Goal: Task Accomplishment & Management: Complete application form

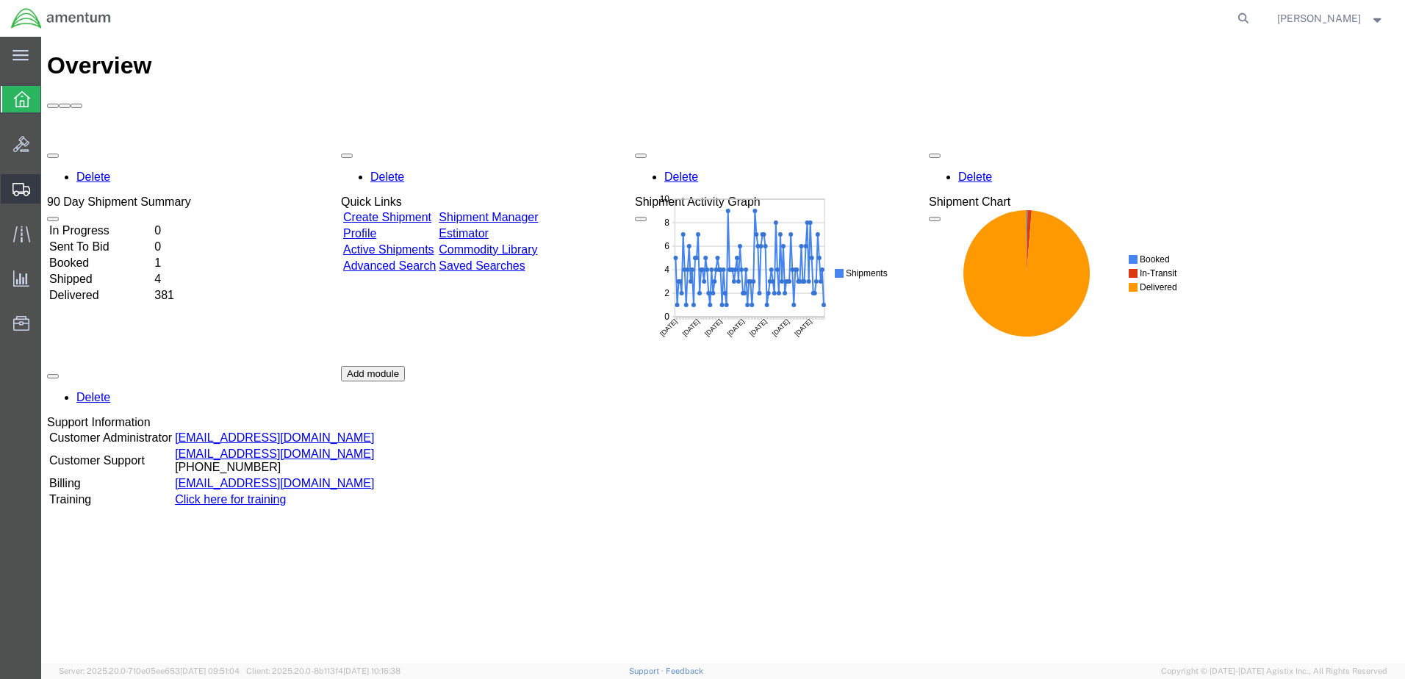
click at [0, 0] on span "Create Shipment" at bounding box center [0, 0] width 0 height 0
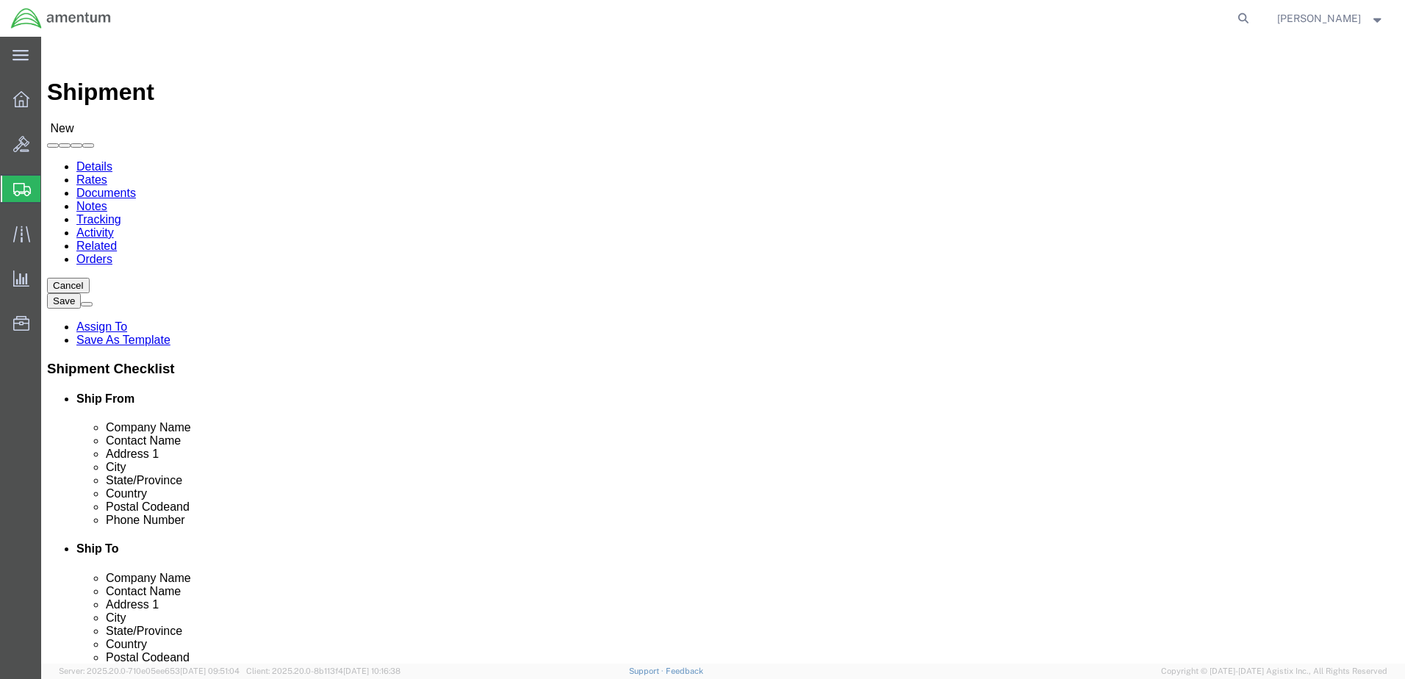
select select
click input "text"
type input "[PERSON_NAME]"
click p "- AMENTUM SERVICES - ([PERSON_NAME]) [STREET_ADDRESS][PERSON_NAME]"
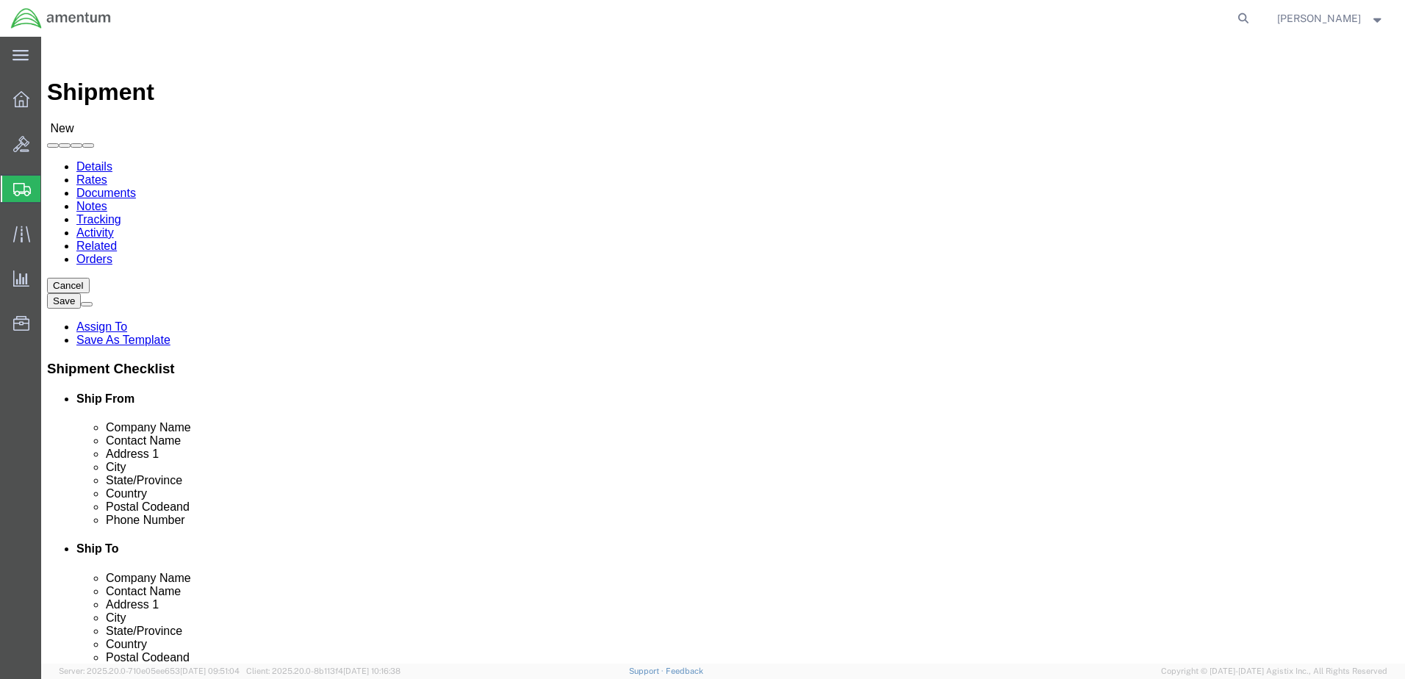
select select "FL"
type input "[PERSON_NAME]"
click input "text"
type input "[PERSON_NAME]"
click p "- FRCSE/JAX COMMANDING OFFICER - ([PERSON_NAME] OR [PERSON_NAME]) HANGAR 101W, …"
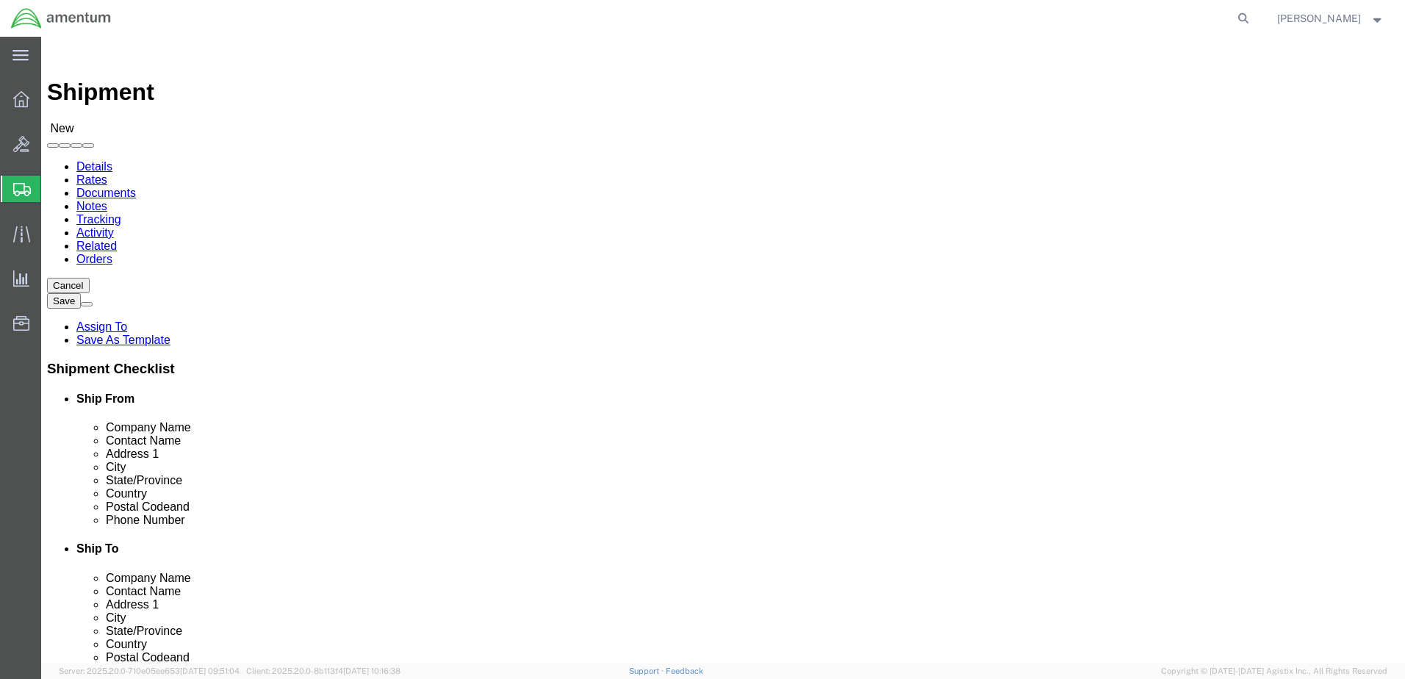
select select "FL"
drag, startPoint x: 895, startPoint y: 304, endPoint x: 821, endPoint y: 301, distance: 74.3
click input "[PERSON_NAME]"
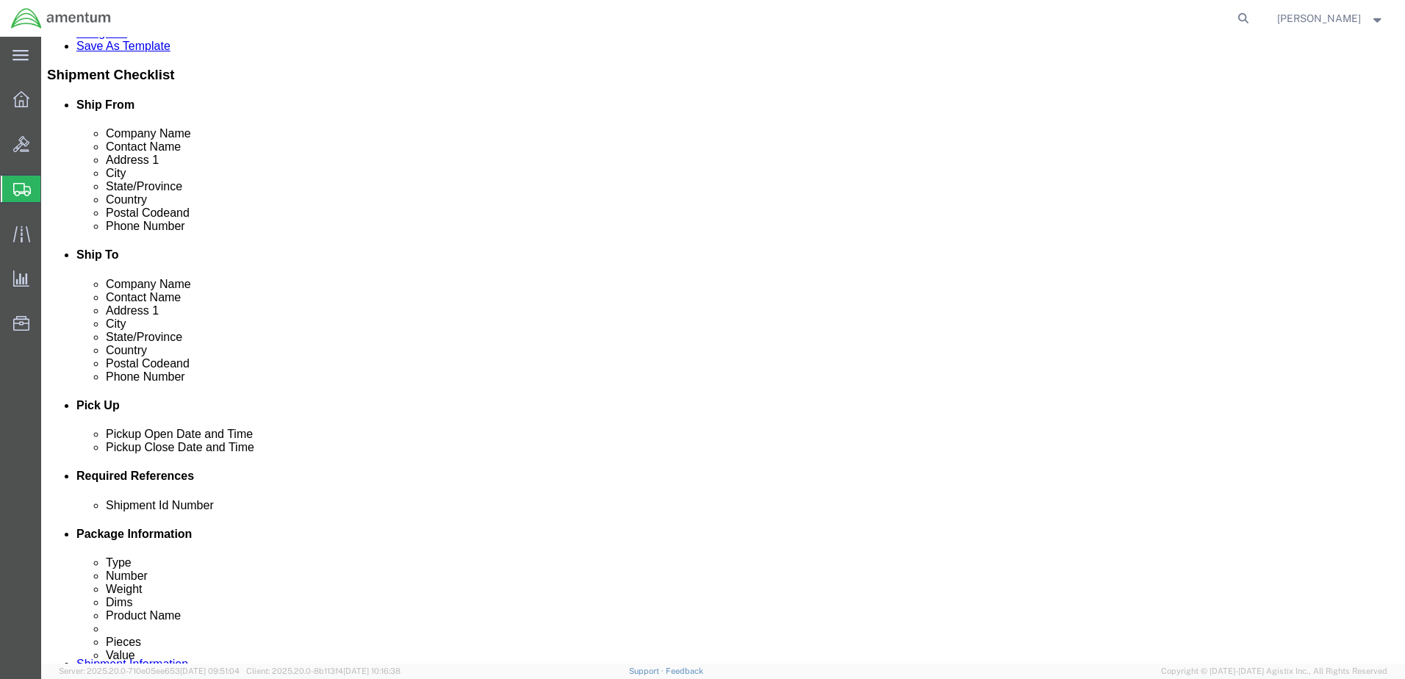
type input "[PERSON_NAME] OR [PERSON_NAME]"
click button "Add reference"
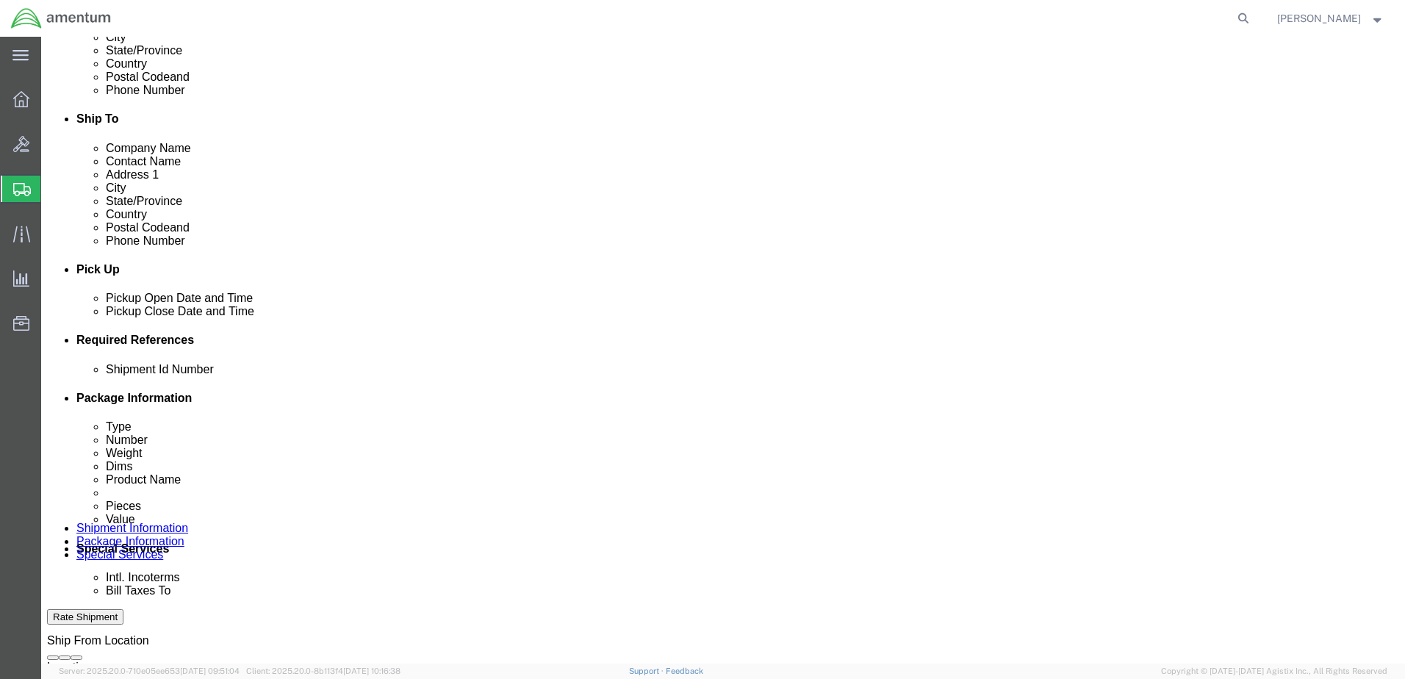
scroll to position [441, 0]
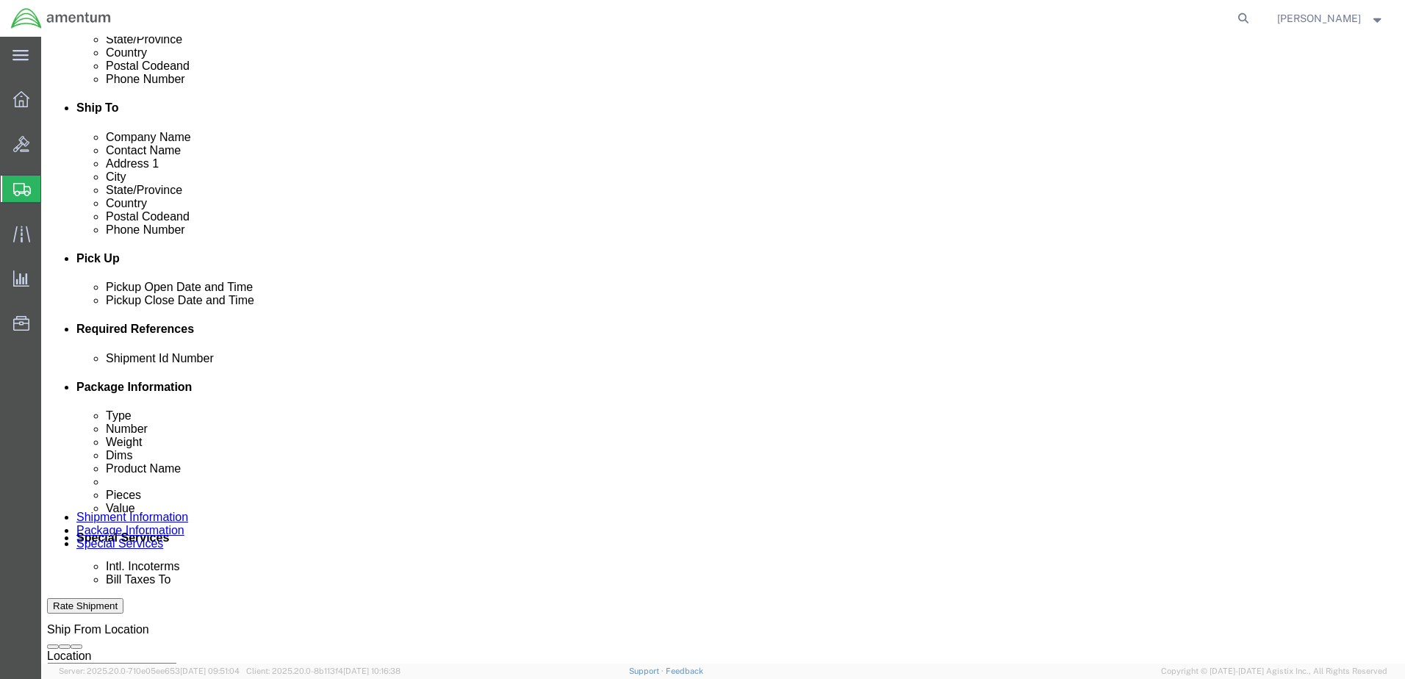
click button "Add reference"
click div "[DATE] 2:00 PM"
type input "3:00 PM"
click button "Apply"
click div
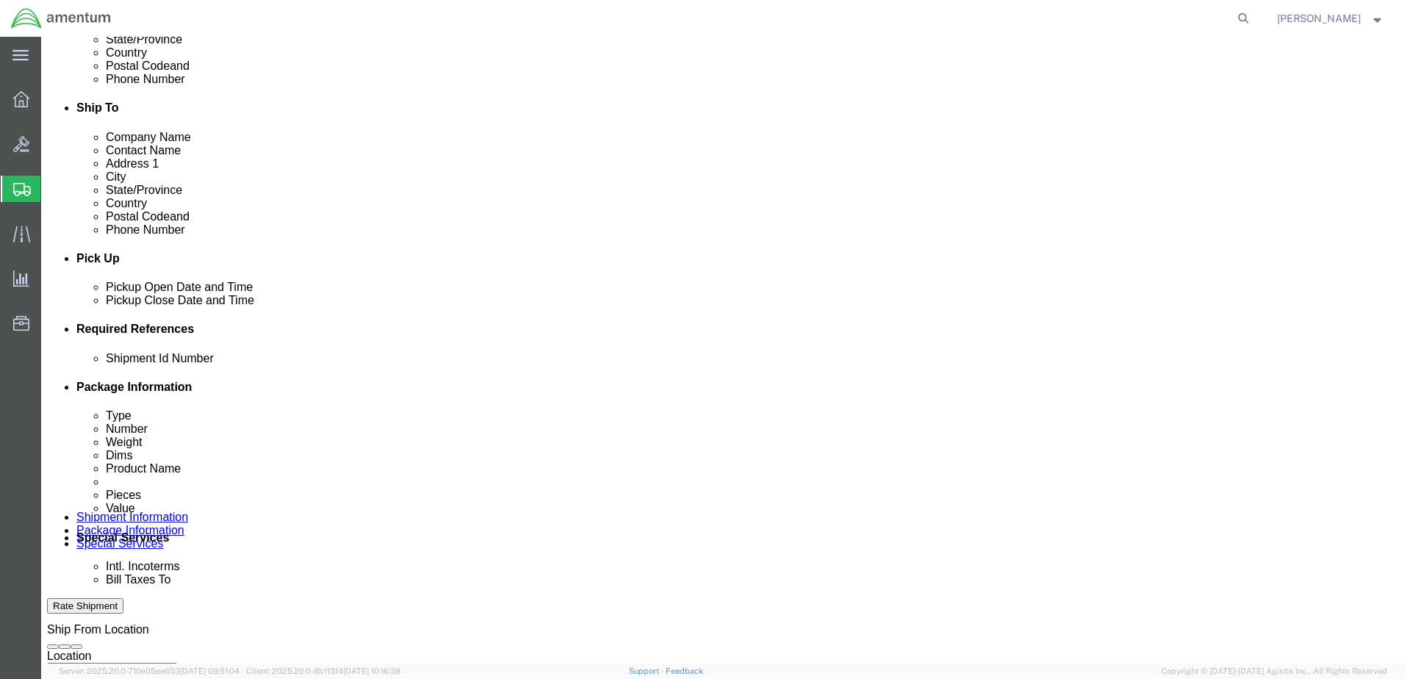
click input "4:00 PM"
type input "7:00 AM"
click button "Apply"
click div
type input "3:00 PM"
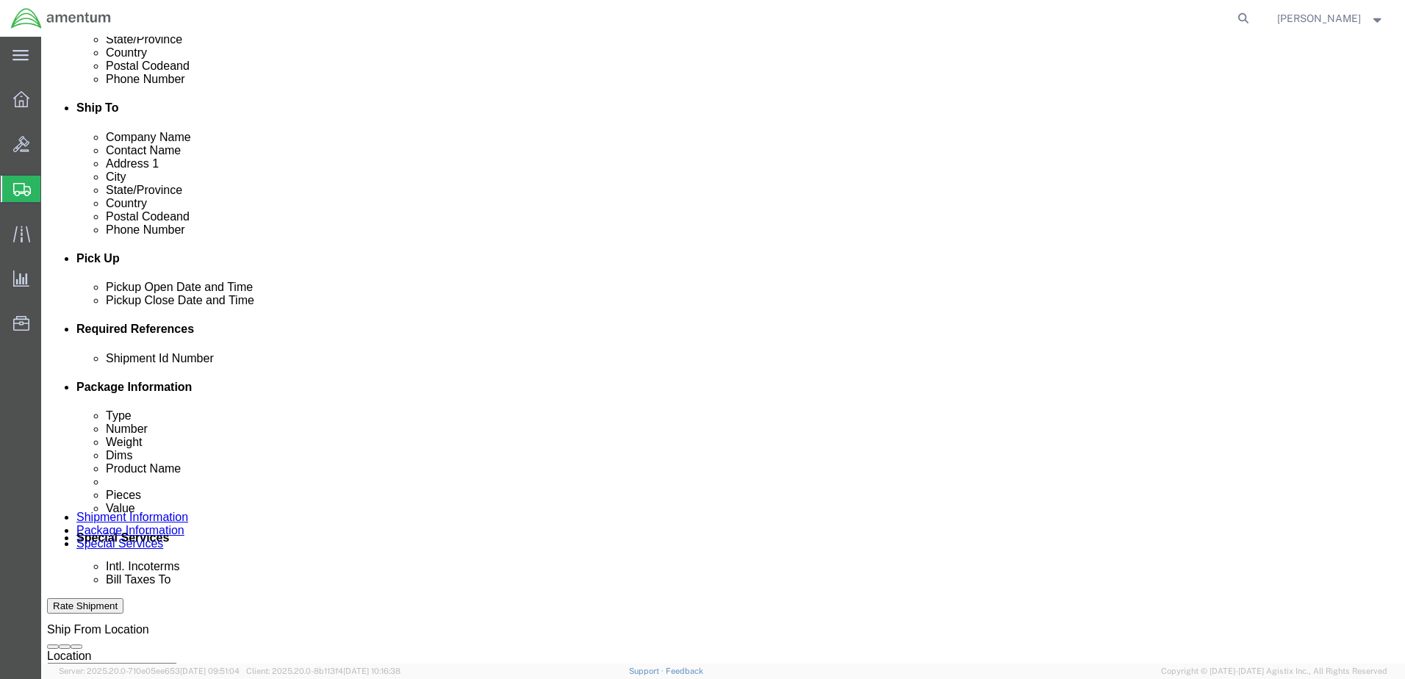
click button "Apply"
click select "Select Account Type Activity ID Airline Appointment Number ASN Batch Request # …"
select select "DEPT"
click select "Select Account Type Activity ID Airline Appointment Number ASN Batch Request # …"
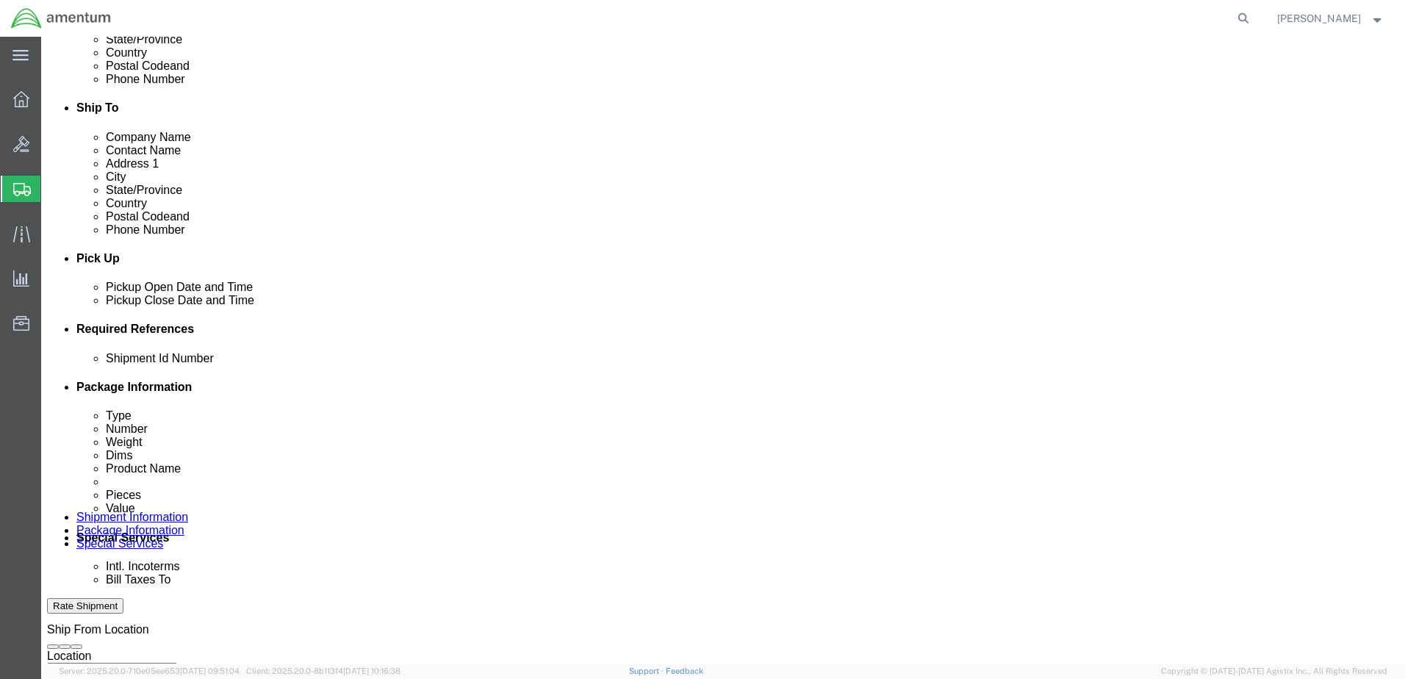
select select "PROJNUM"
click select "Select Account Type Activity ID Airline Appointment Number ASN Batch Request # …"
select select "PCKSLIP"
click select "Select Account Type Activity ID Airline Appointment Number ASN Batch Request # …"
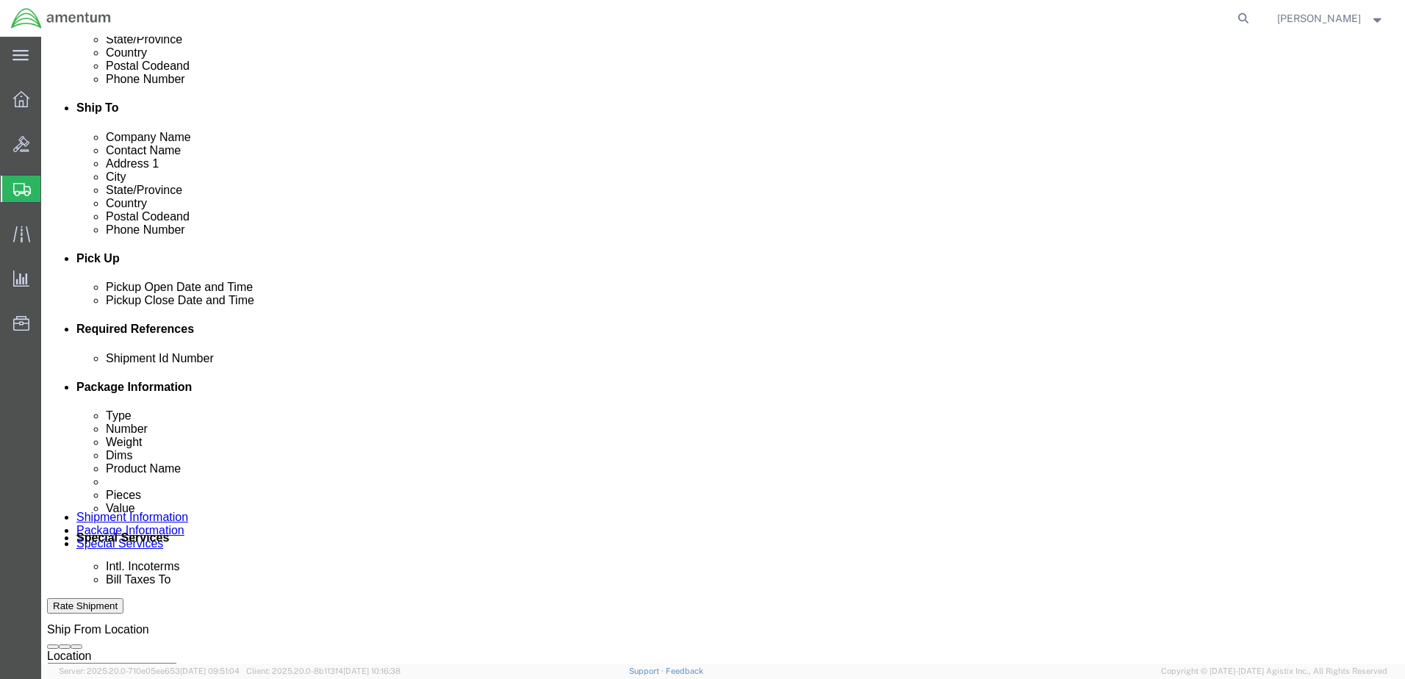
click input "text"
type input "6000"
click input "text"
type input "T44"
click input "text"
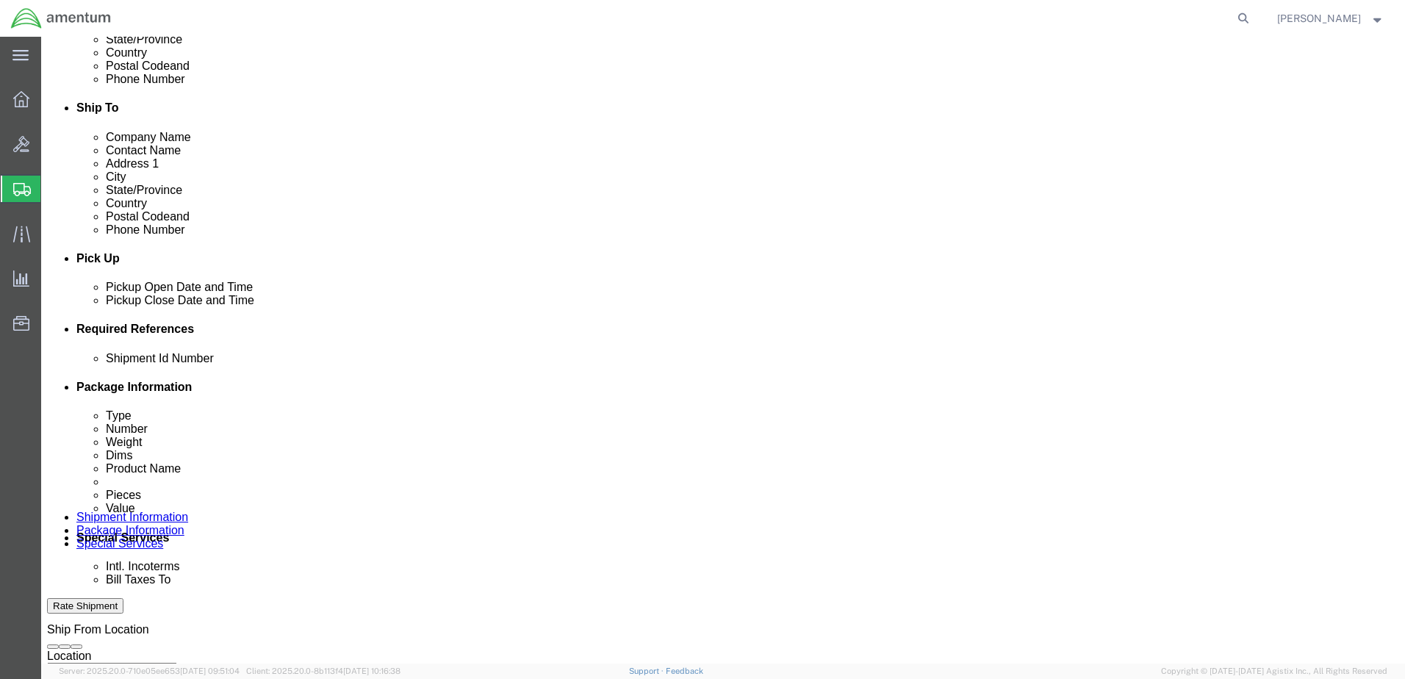
scroll to position [0, 24]
type input "6097.5.133.01.C.FR.0.23W.E00"
click input "text"
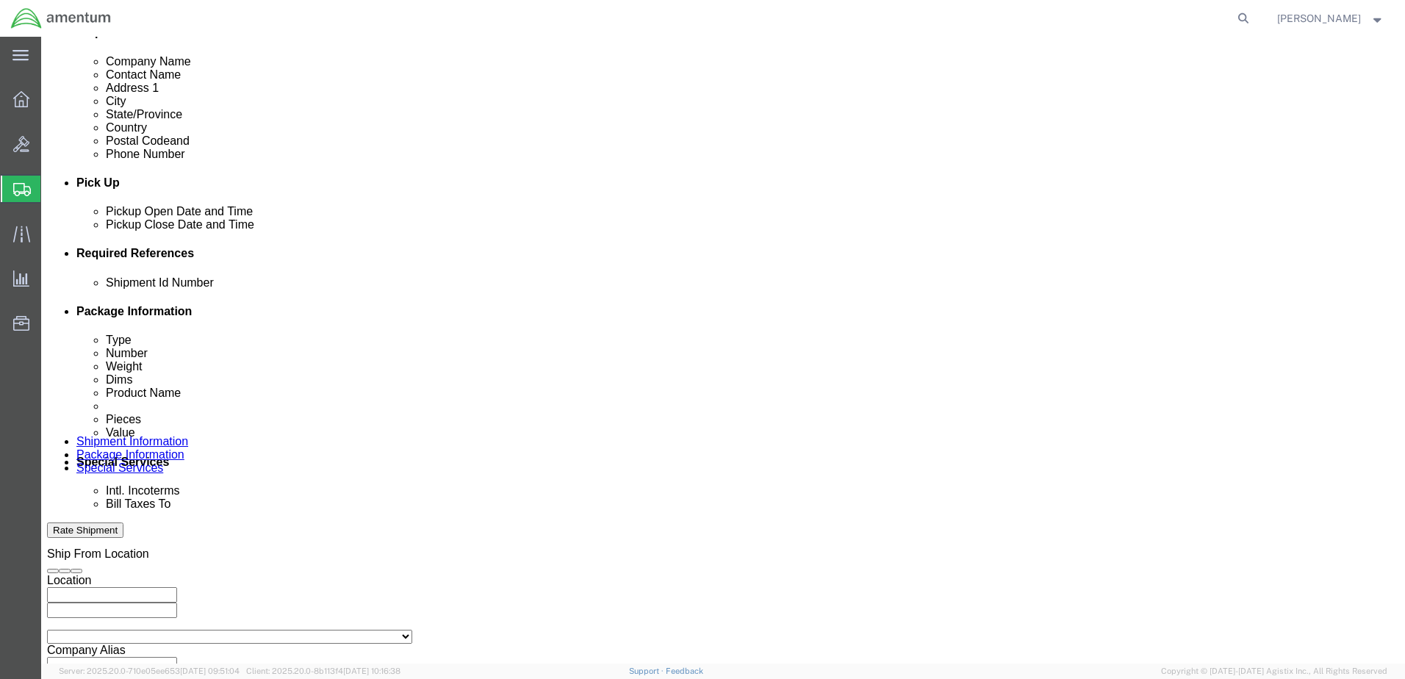
scroll to position [663, 0]
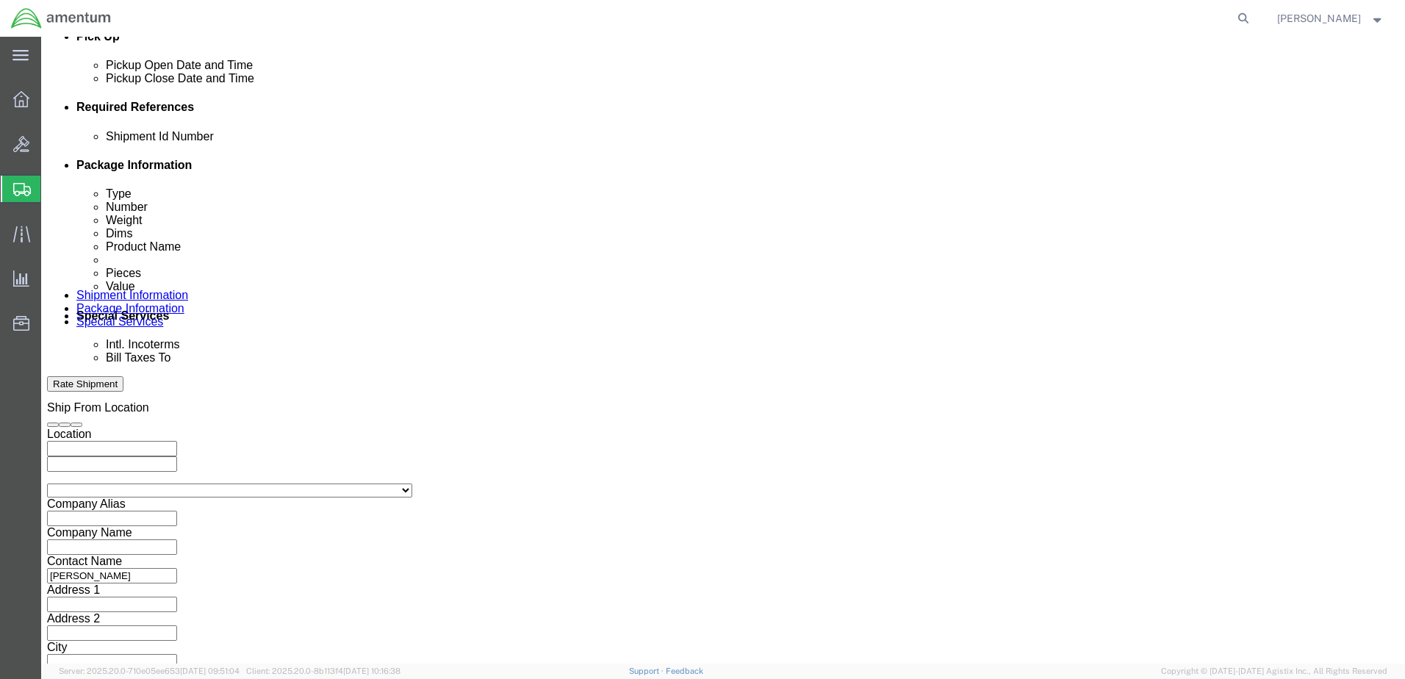
type input "157352"
click button "Continue"
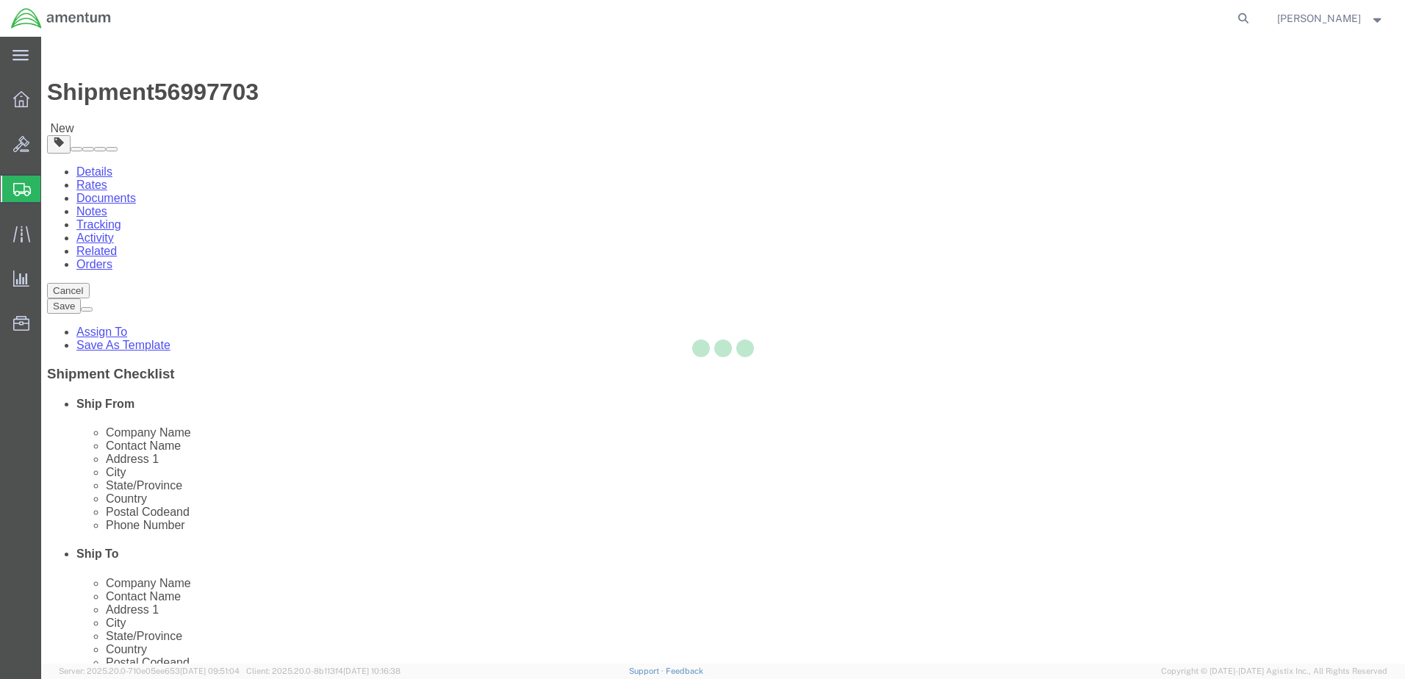
select select "CBOX"
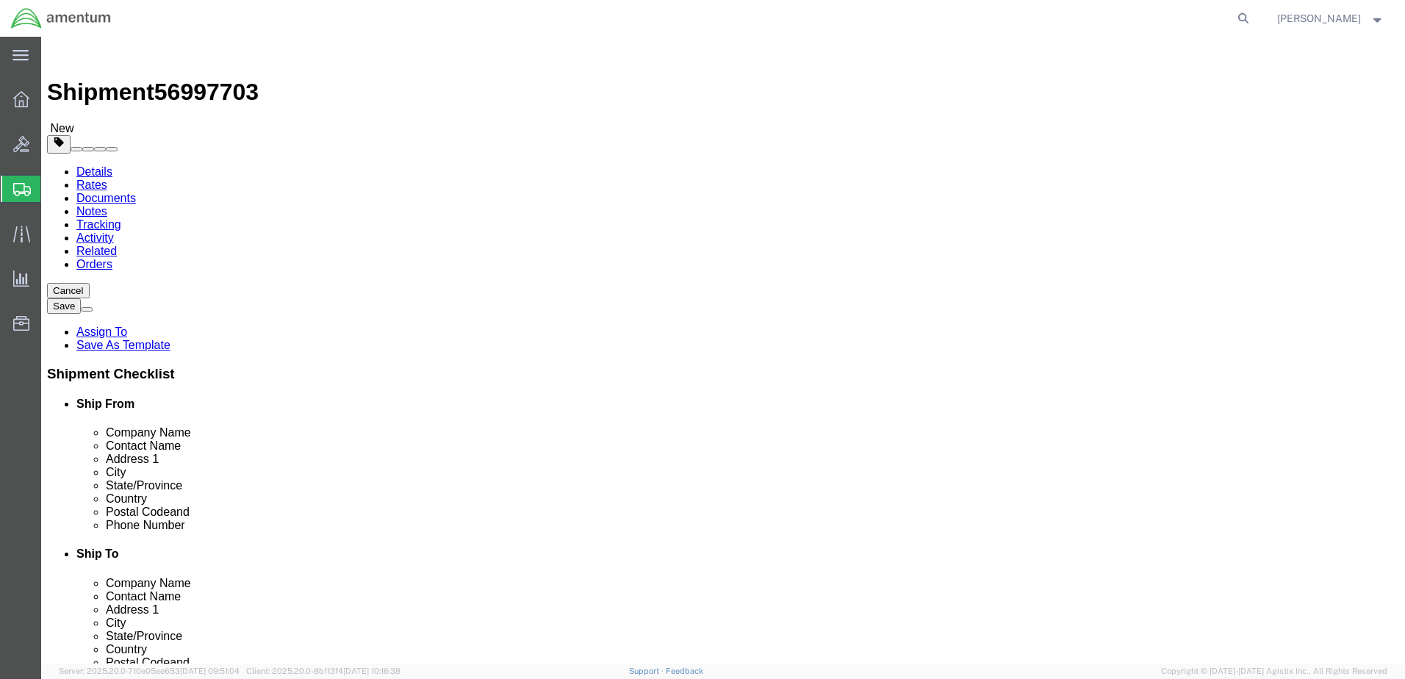
click input "text"
type input "20"
click input "0.00"
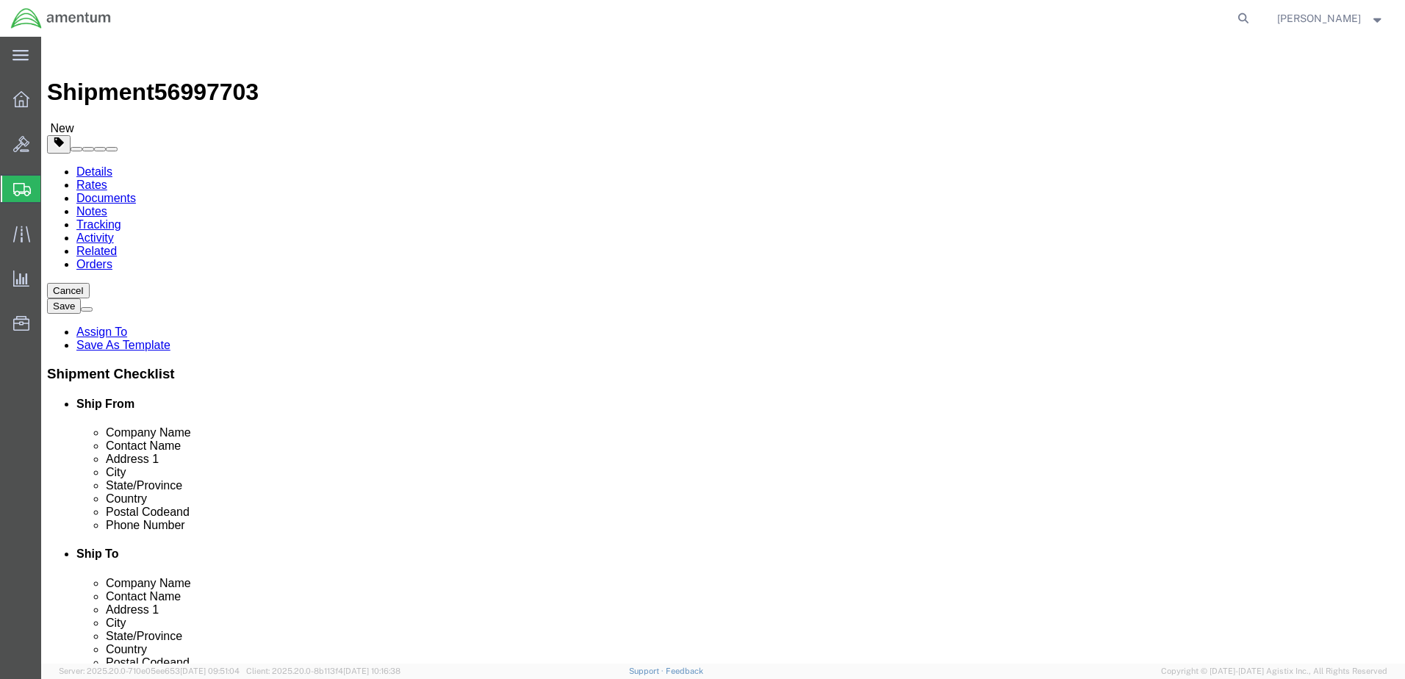
type input "64.00"
click link "Add Content"
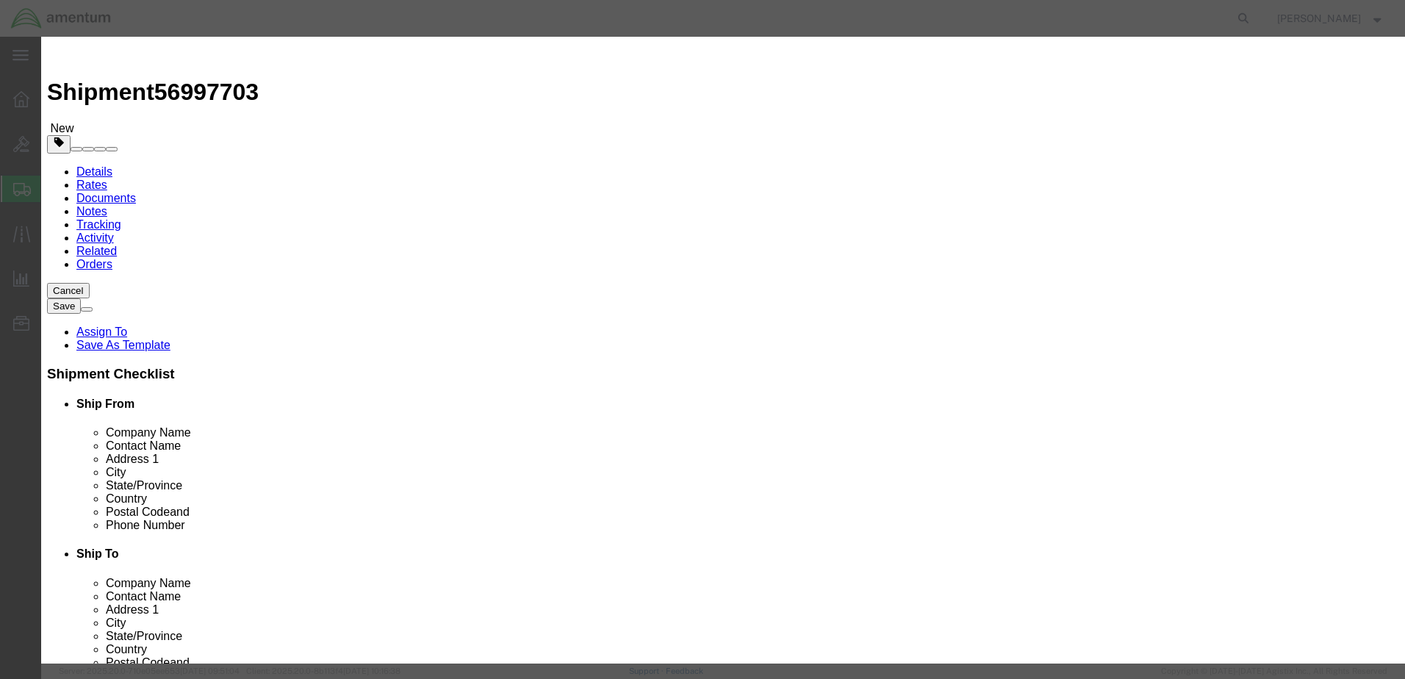
click input "text"
type input "L/H AND R/N WHEEL ASSY"
drag, startPoint x: 443, startPoint y: 138, endPoint x: 401, endPoint y: 145, distance: 42.4
click div "Pieces 0 Select Bag Barrels 100Board Feet Bottle Box Blister Pack Carats Can Ca…"
type input "2"
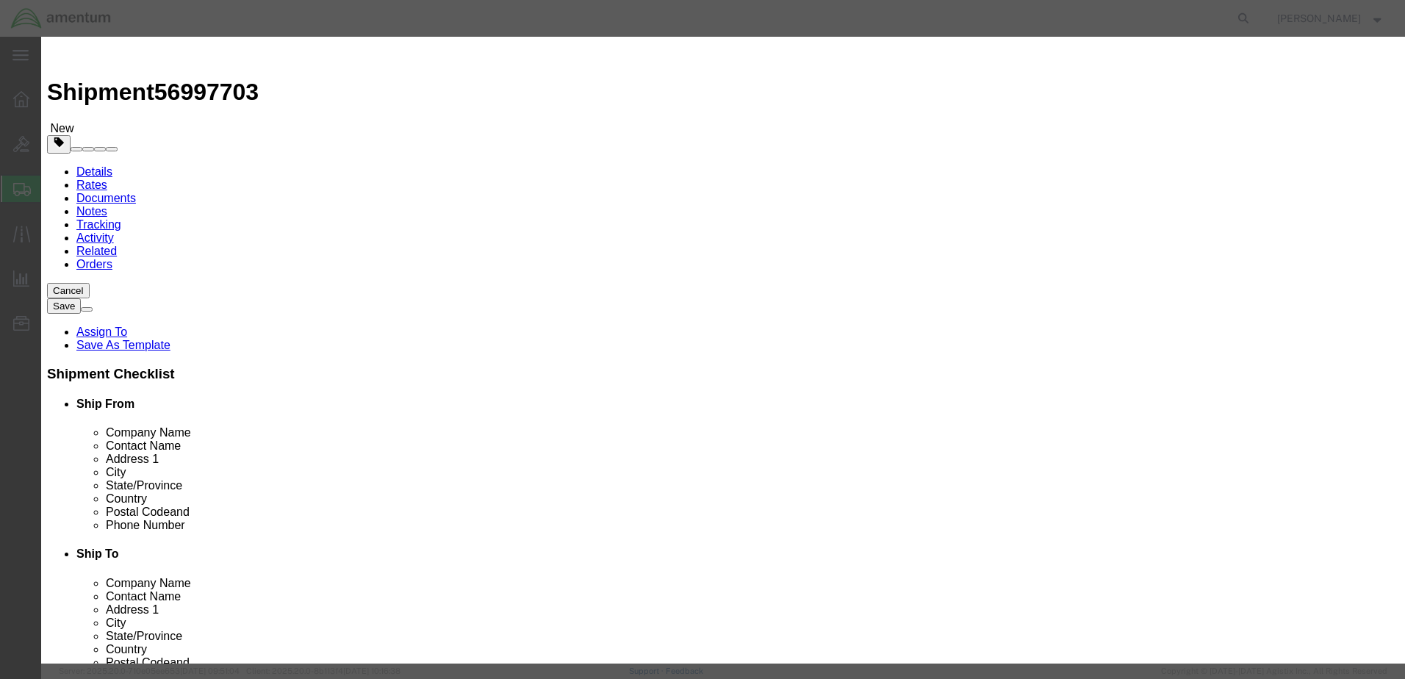
click input "text"
type input "2000"
click button "Save & Close"
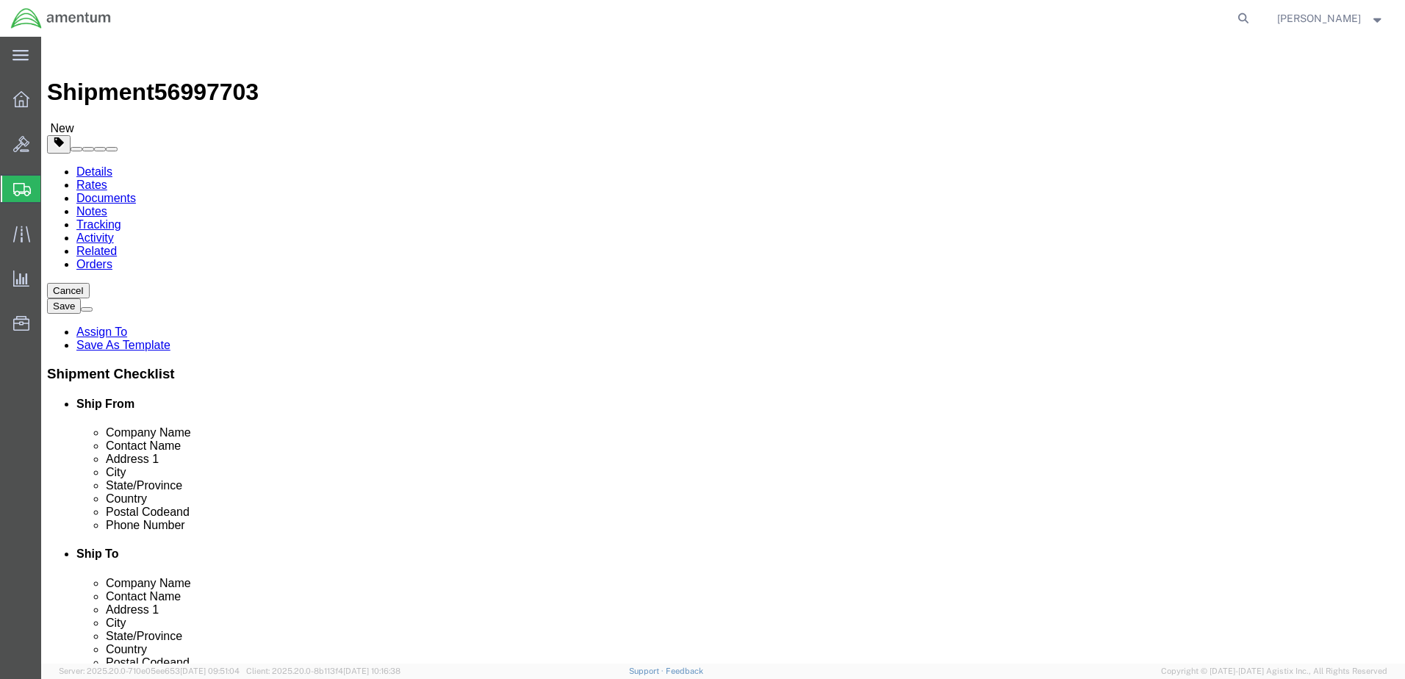
click button "Rate Shipment"
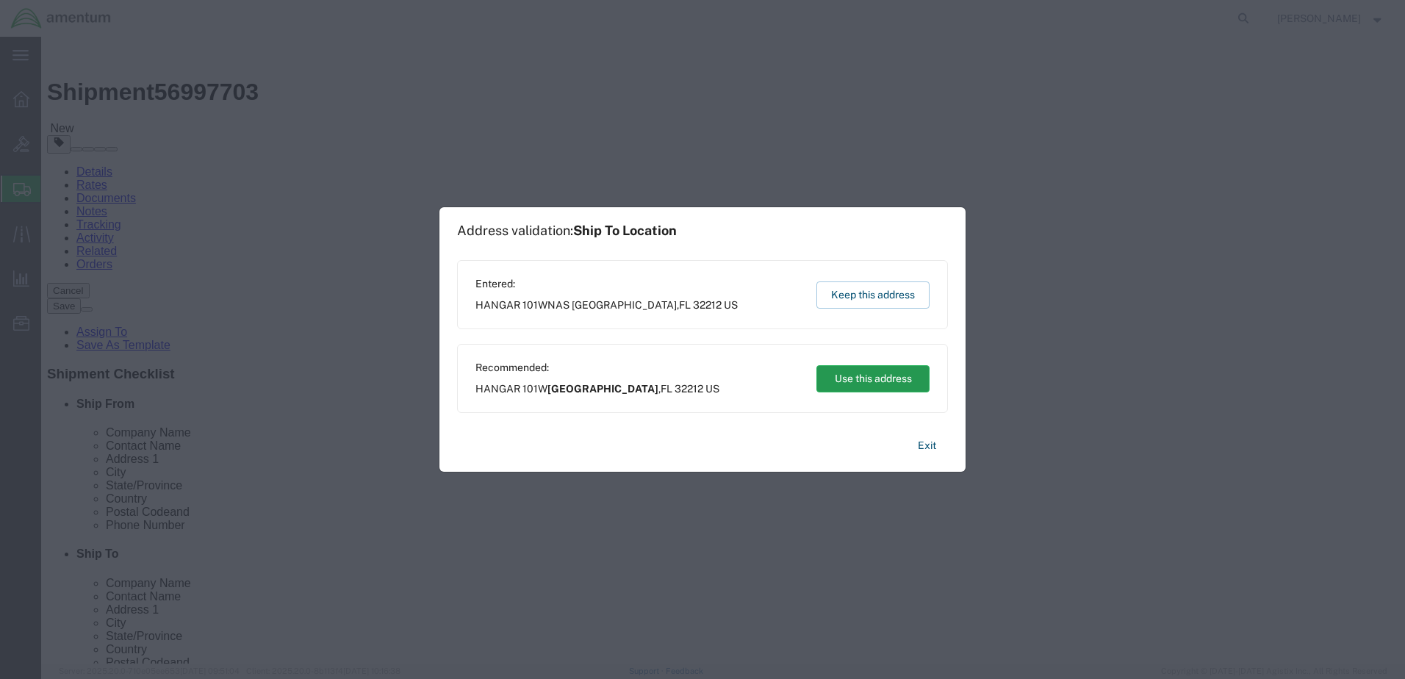
click at [890, 370] on button "Use this address" at bounding box center [872, 378] width 113 height 27
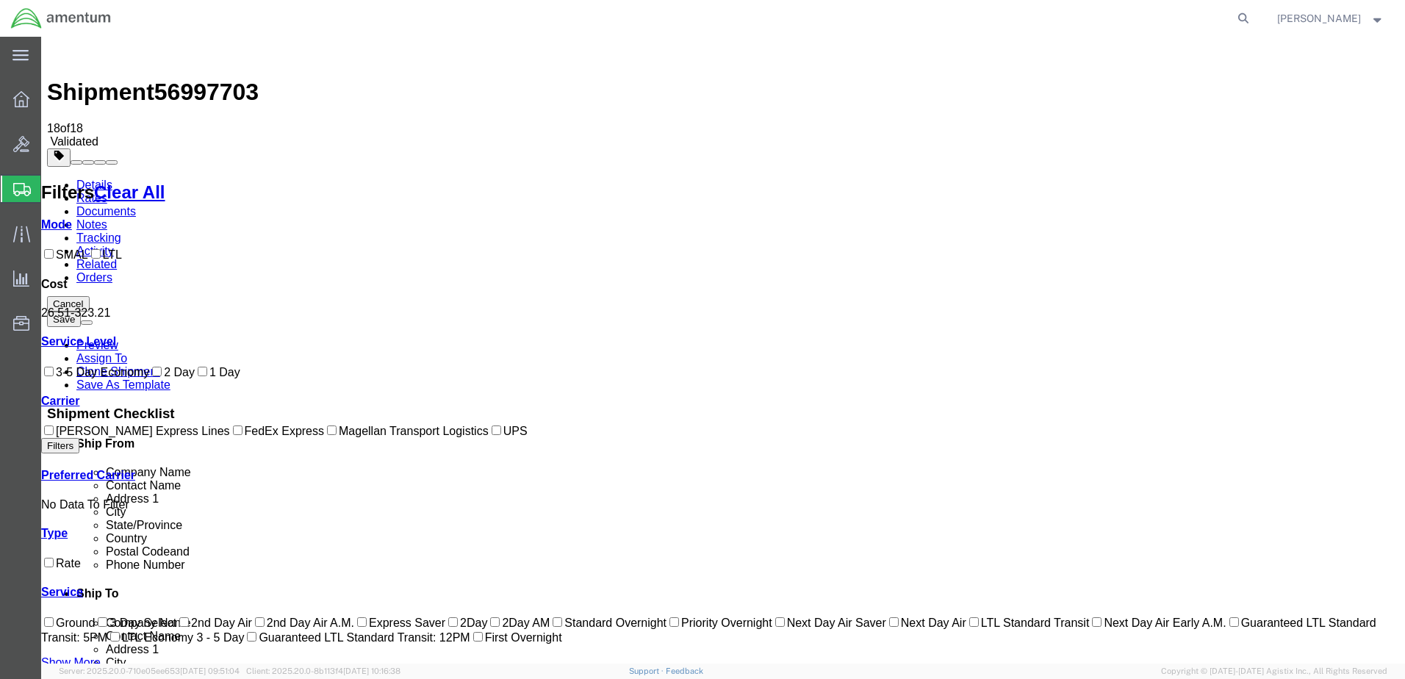
checkbox input "true"
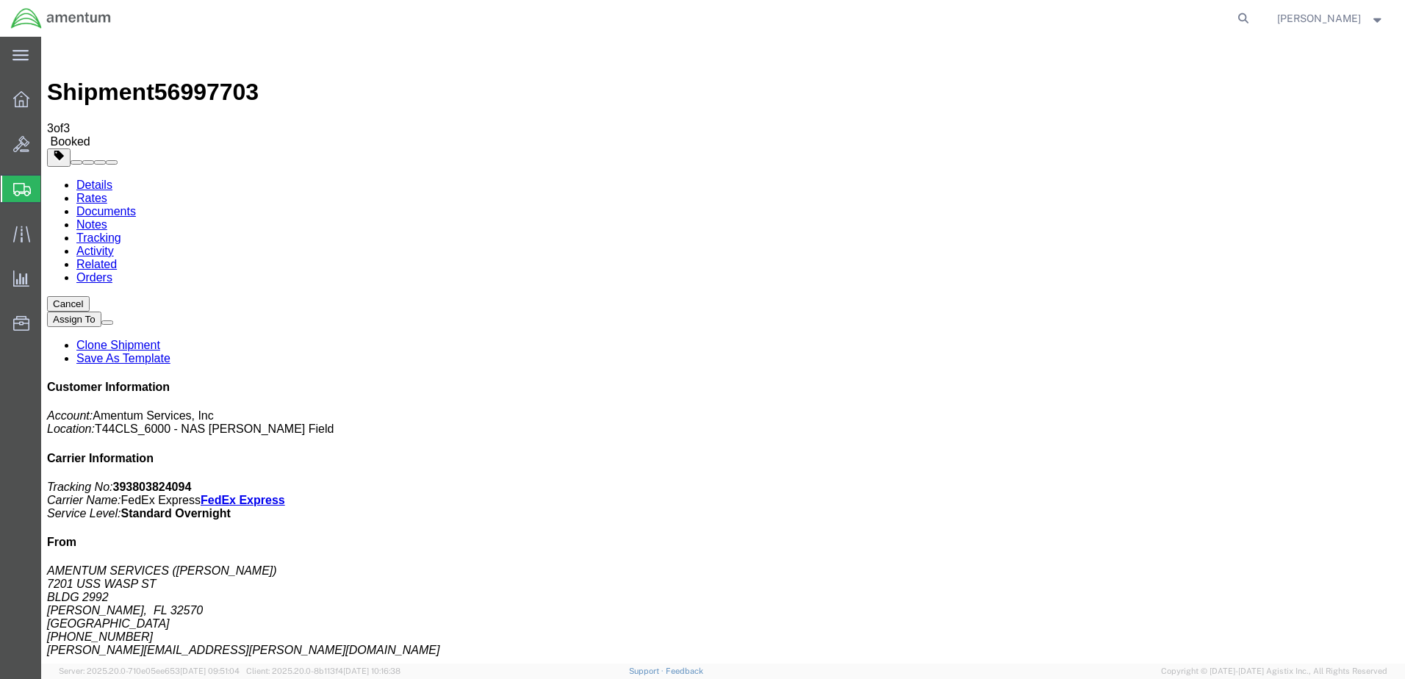
drag, startPoint x: 132, startPoint y: 231, endPoint x: 916, endPoint y: 177, distance: 786.0
click at [0, 0] on span "Create Shipment" at bounding box center [0, 0] width 0 height 0
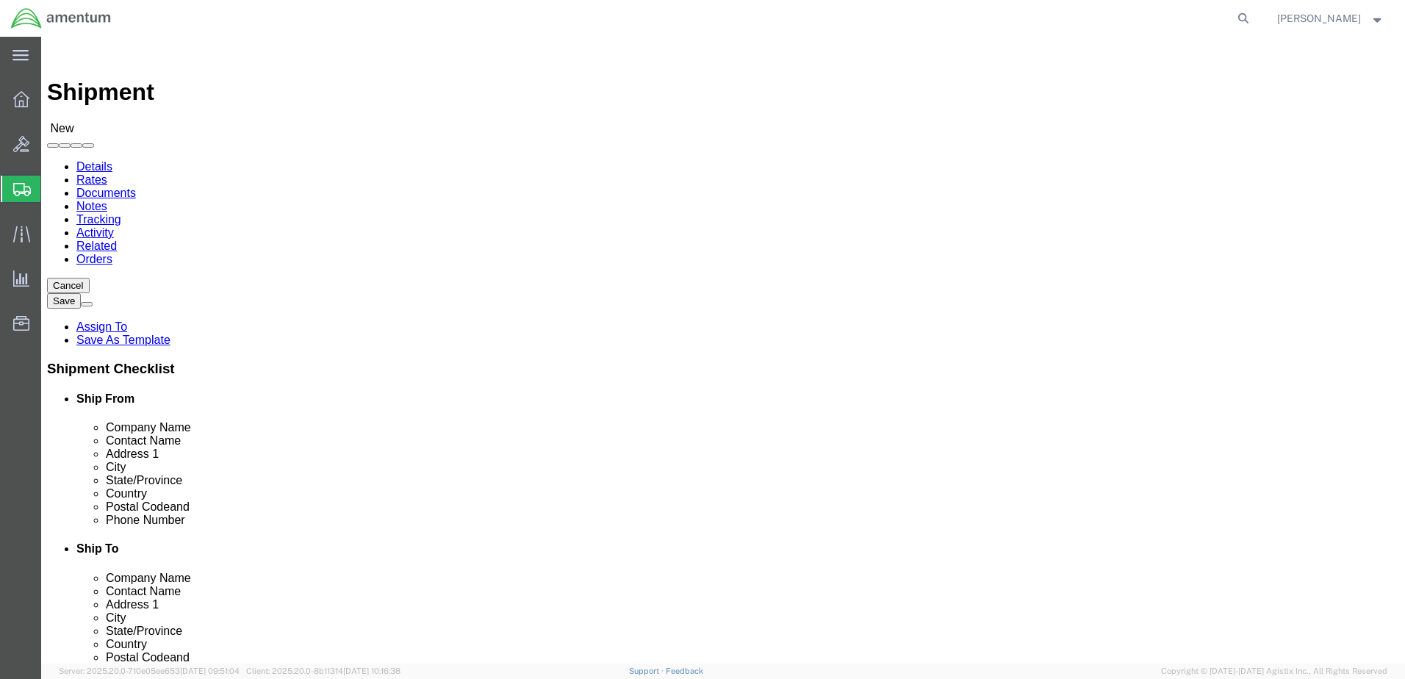
click input "text"
type input "[PERSON_NAME]"
click p "- AMENTUM SERVICES - ([PERSON_NAME]) [STREET_ADDRESS][PERSON_NAME]"
select select "FL"
type input "[PERSON_NAME]"
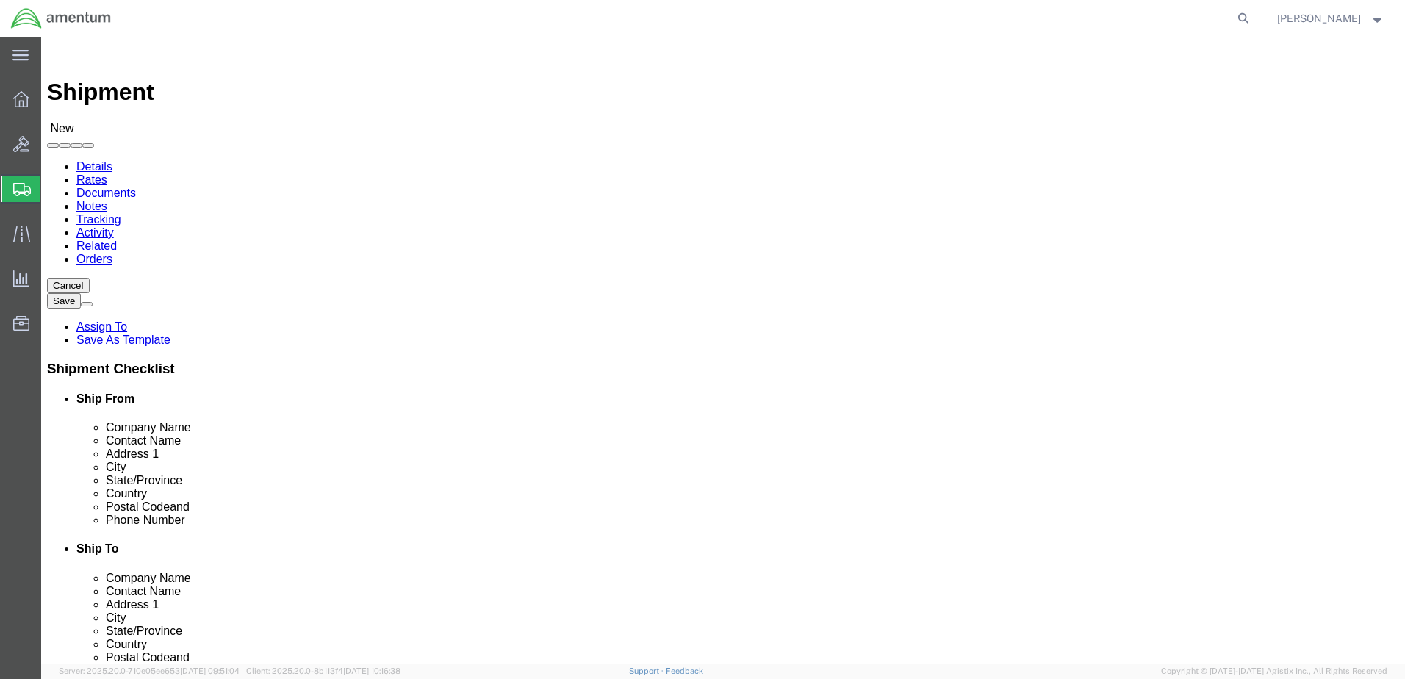
click input "text"
type input "POTTER"
click p "- AMENTUM SERVICE, INC - ([PERSON_NAME]) [STREET_ADDRESS][US_STATE]"
select select "VA"
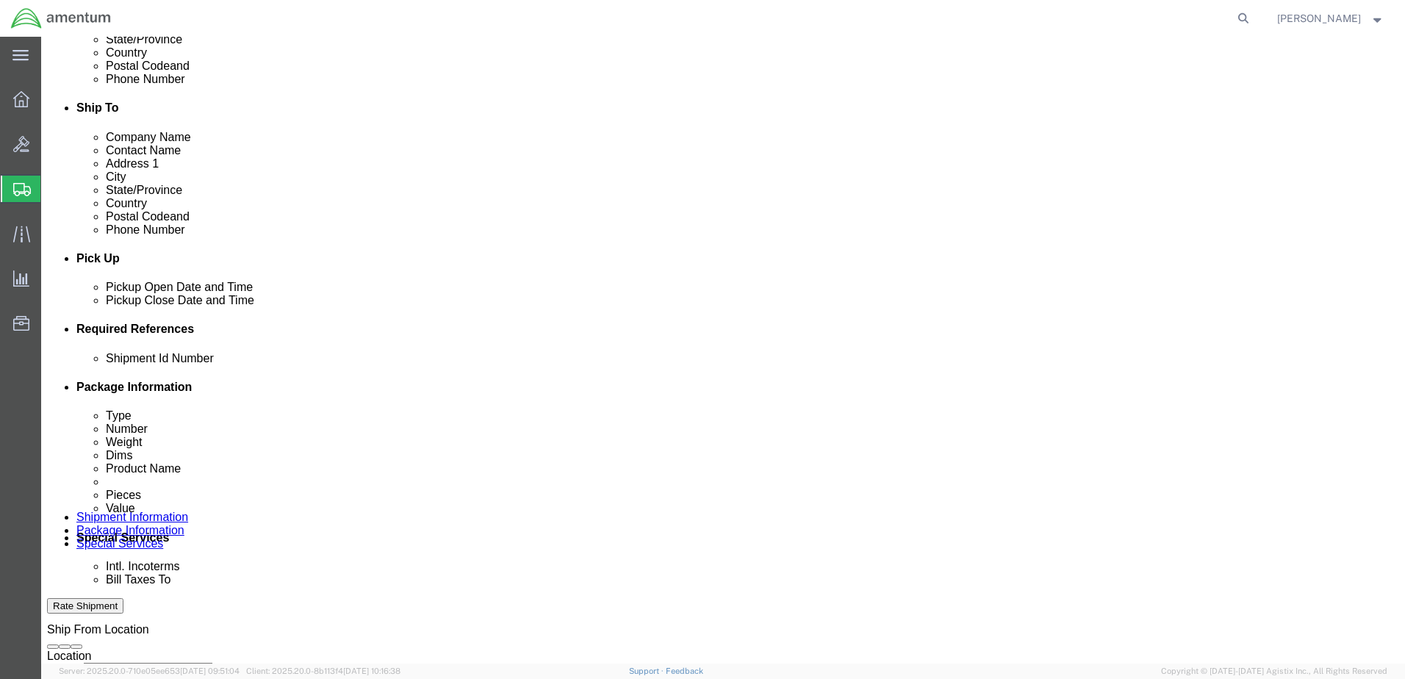
type input "[PERSON_NAME]"
click button "Add reference"
click div
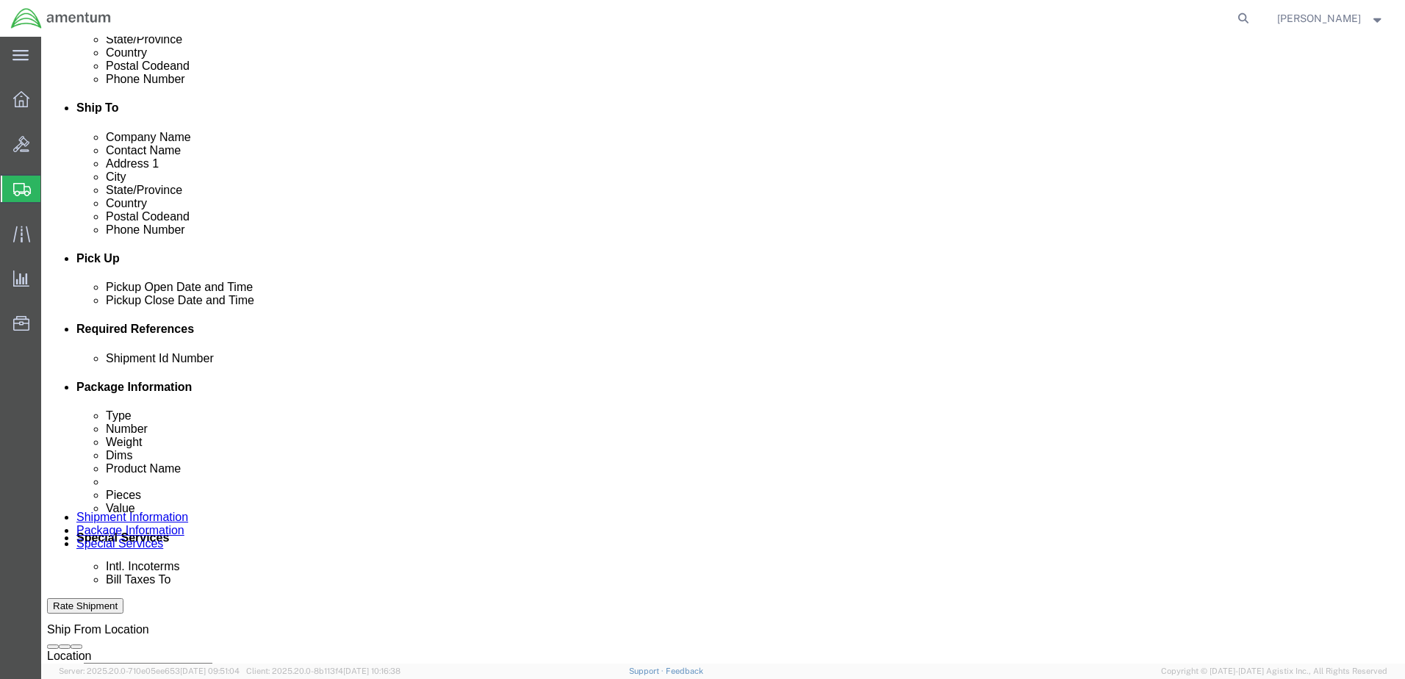
click input "4:00 PM"
type input "7:00 AM"
click button "Apply"
click div
type input "3:00 PM"
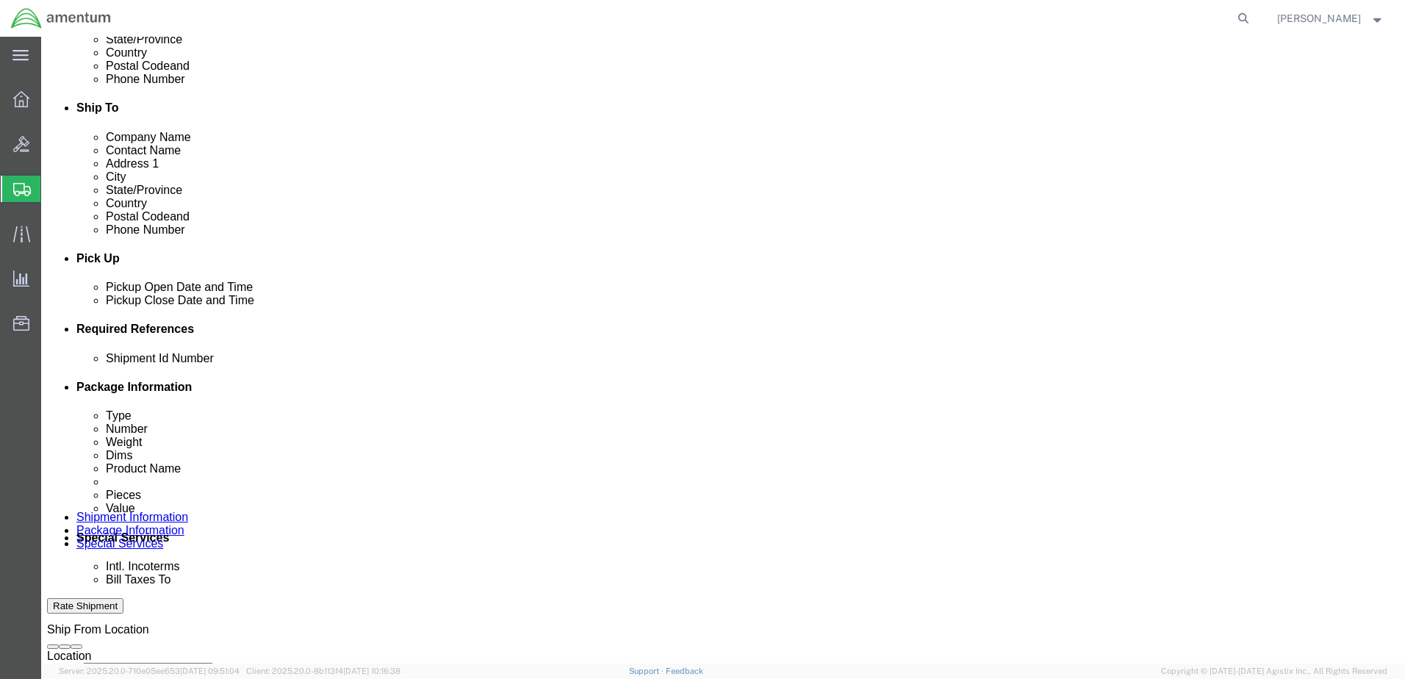
click button "Apply"
click select "Select Account Type Activity ID Airline Appointment Number ASN Batch Request # …"
select select "DEPT"
click select "Select Account Type Activity ID Airline Appointment Number ASN Batch Request # …"
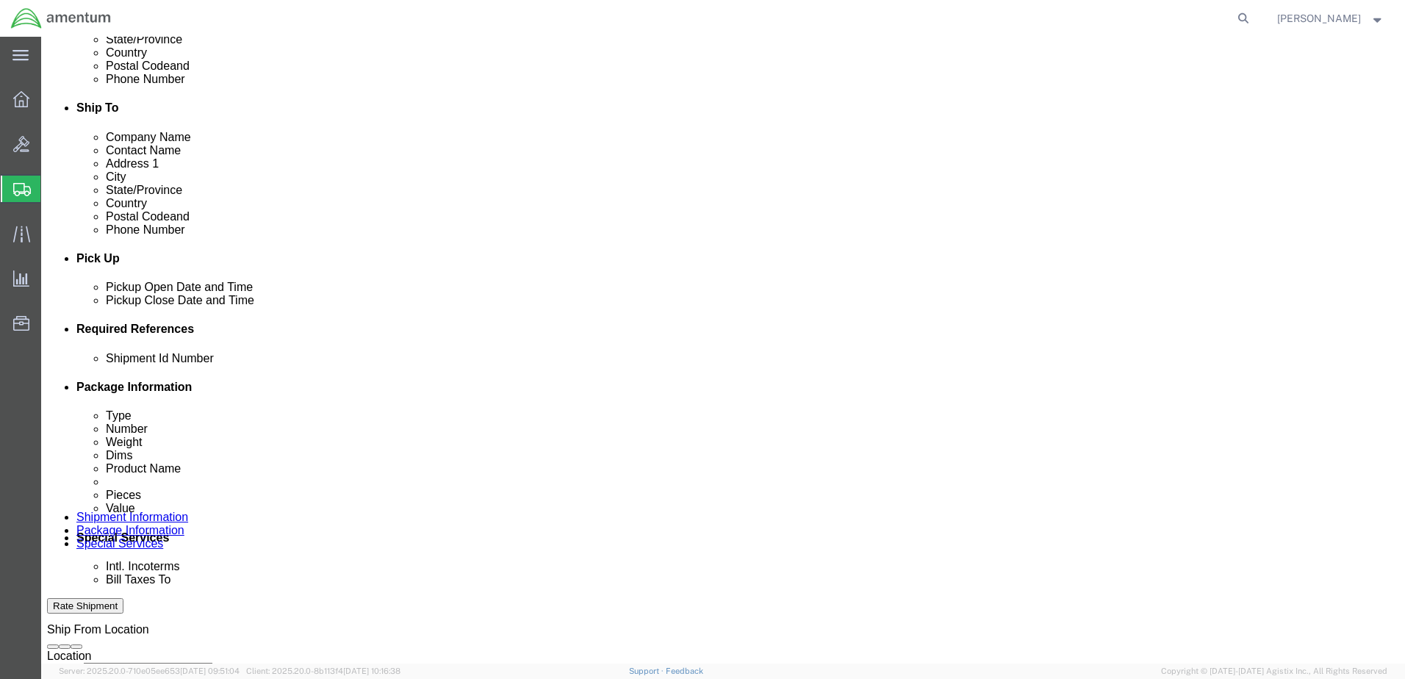
select select "PROJNUM"
click select "Select Account Type Activity ID Airline Appointment Number ASN Batch Request # …"
select select "PCKSLIP"
click select "Select Account Type Activity ID Airline Appointment Number ASN Batch Request # …"
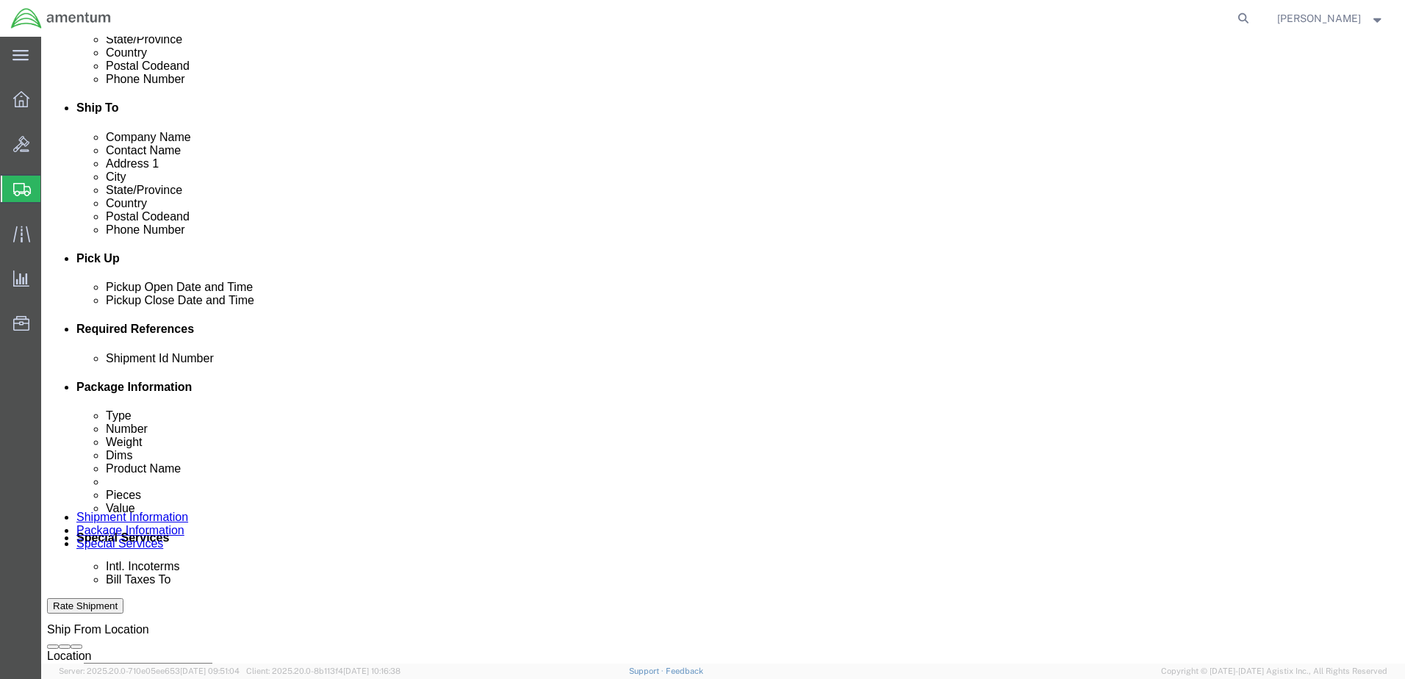
click input "text"
type input "6000"
click input "text"
type input "T44"
click input "text"
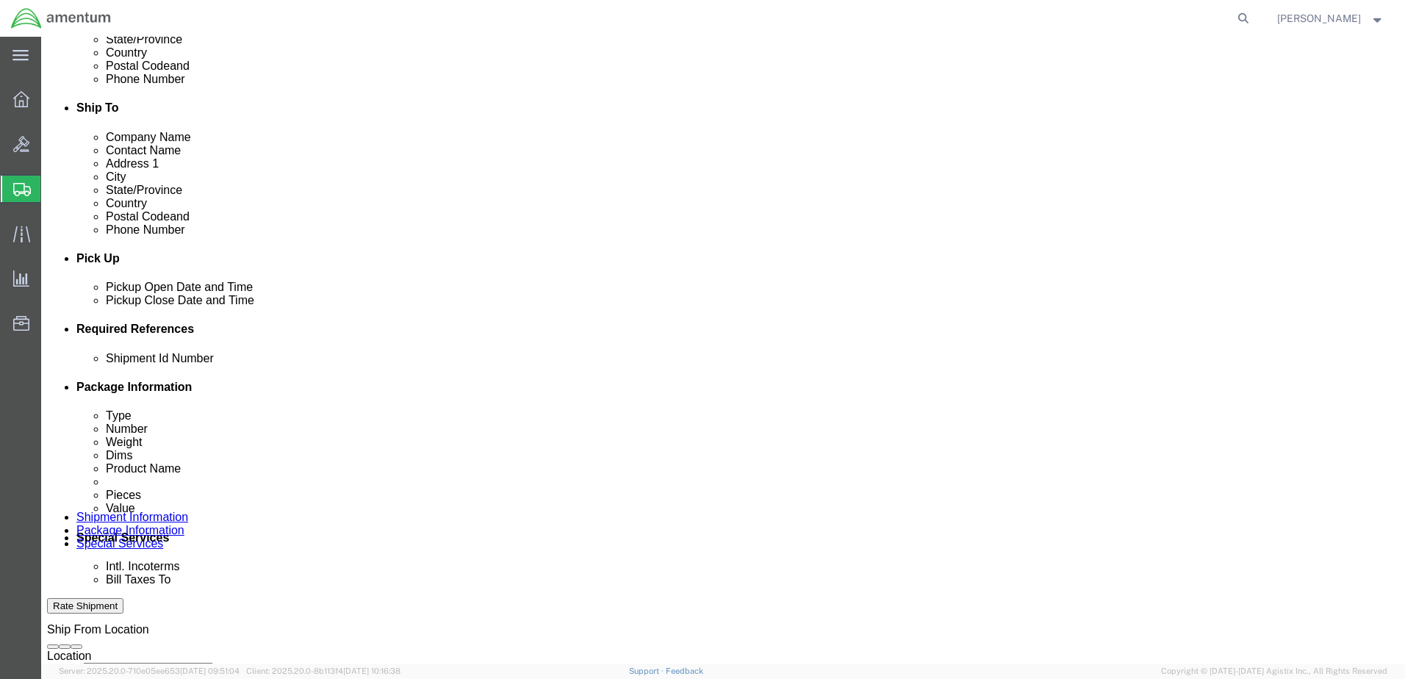
type input "157354"
click input "text"
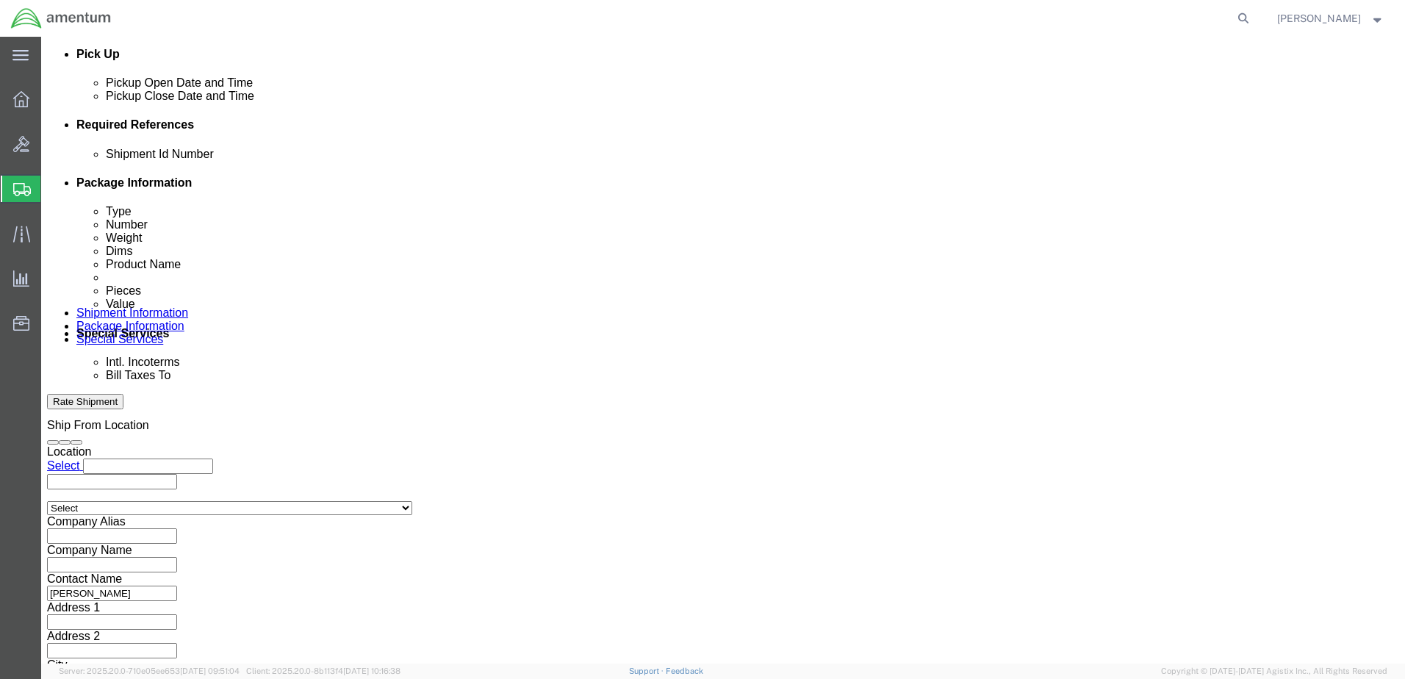
scroll to position [663, 0]
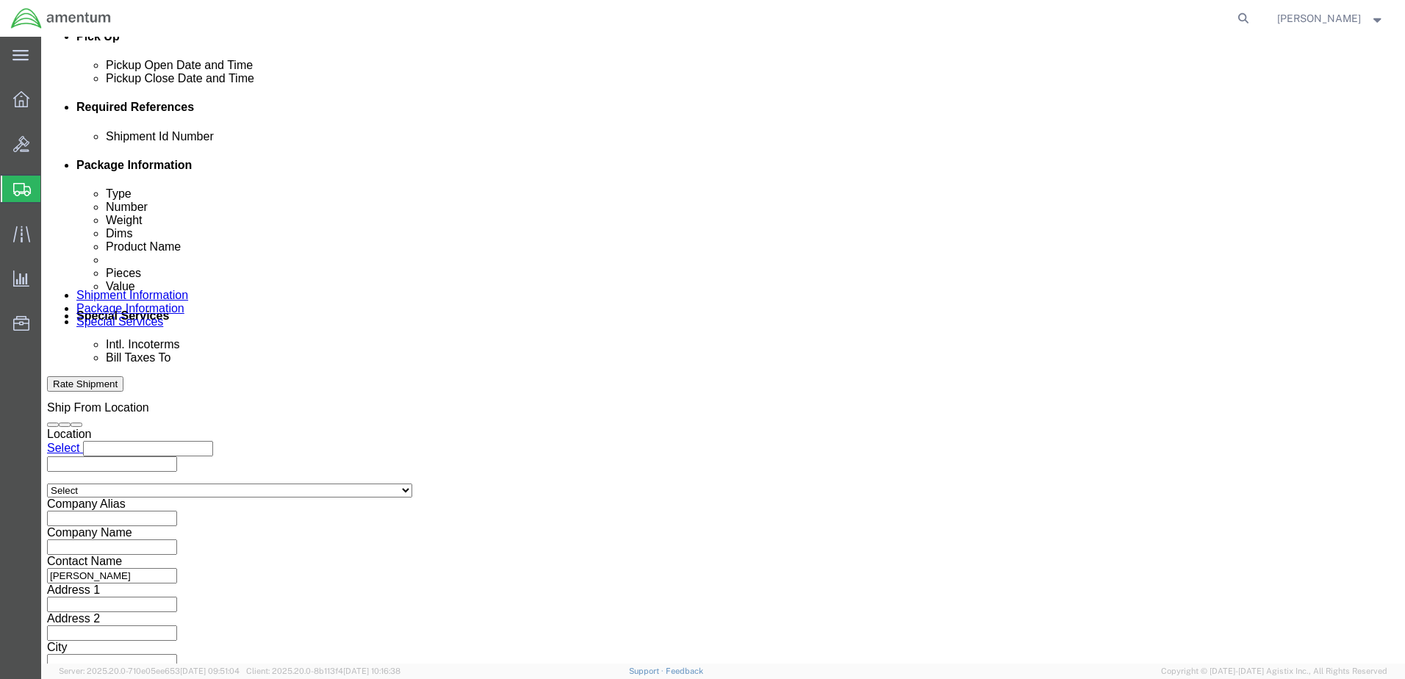
type input "6097.5.028.01.T.FU.0.09E.B00"
click button "Continue"
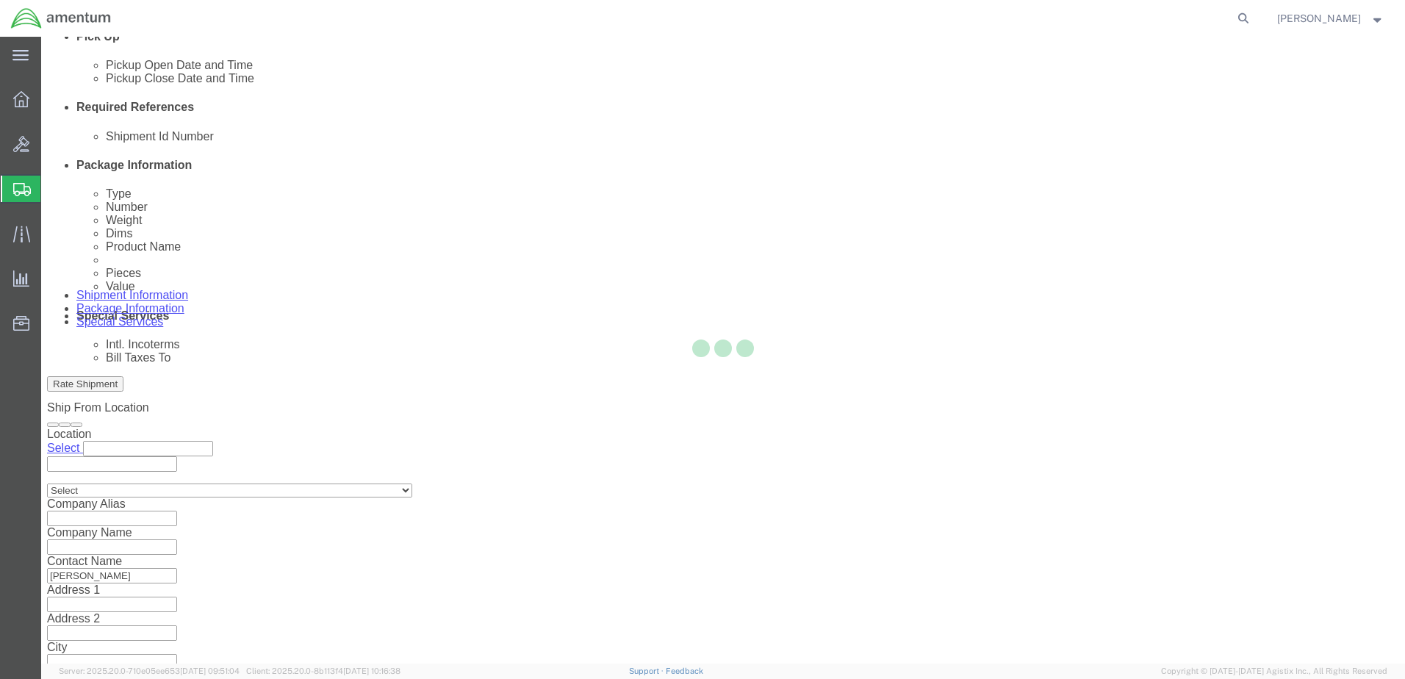
scroll to position [0, 0]
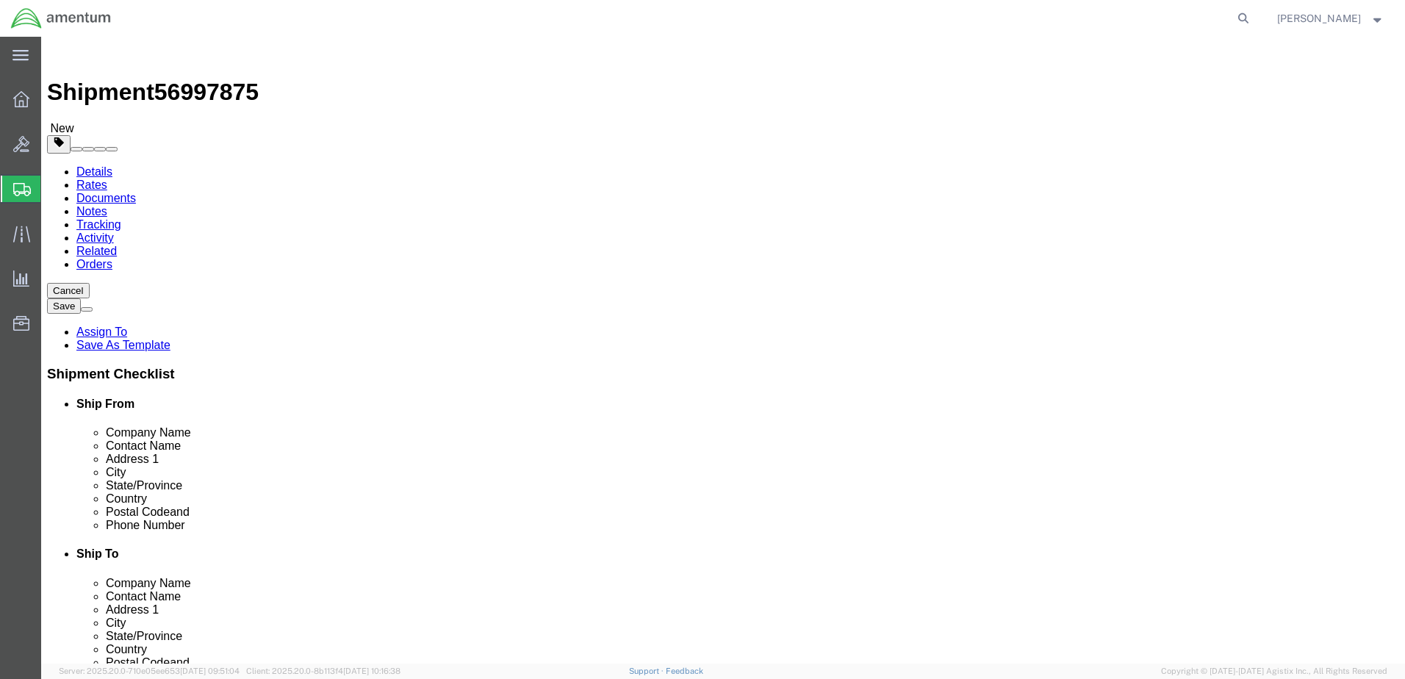
click select "Select BCK Boxes Bale(s) Basket(s) Bolt(s) Bottle(s) Buckets Bulk Bundle(s) Can…"
select select "ENV"
click select "Select BCK Boxes Bale(s) Basket(s) Bolt(s) Bottle(s) Buckets Bulk Bundle(s) Can…"
type input "9.50"
type input "12.50"
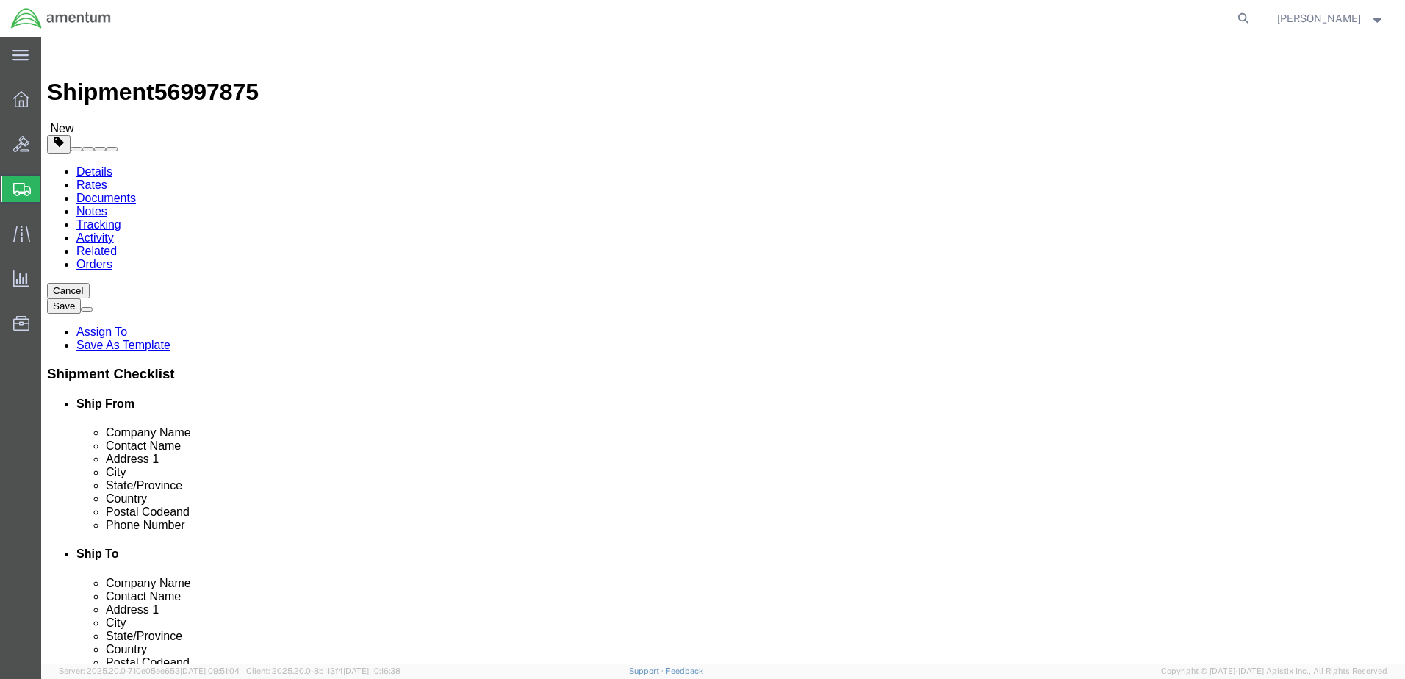
type input "0.25"
type input "1"
click link "Add Content"
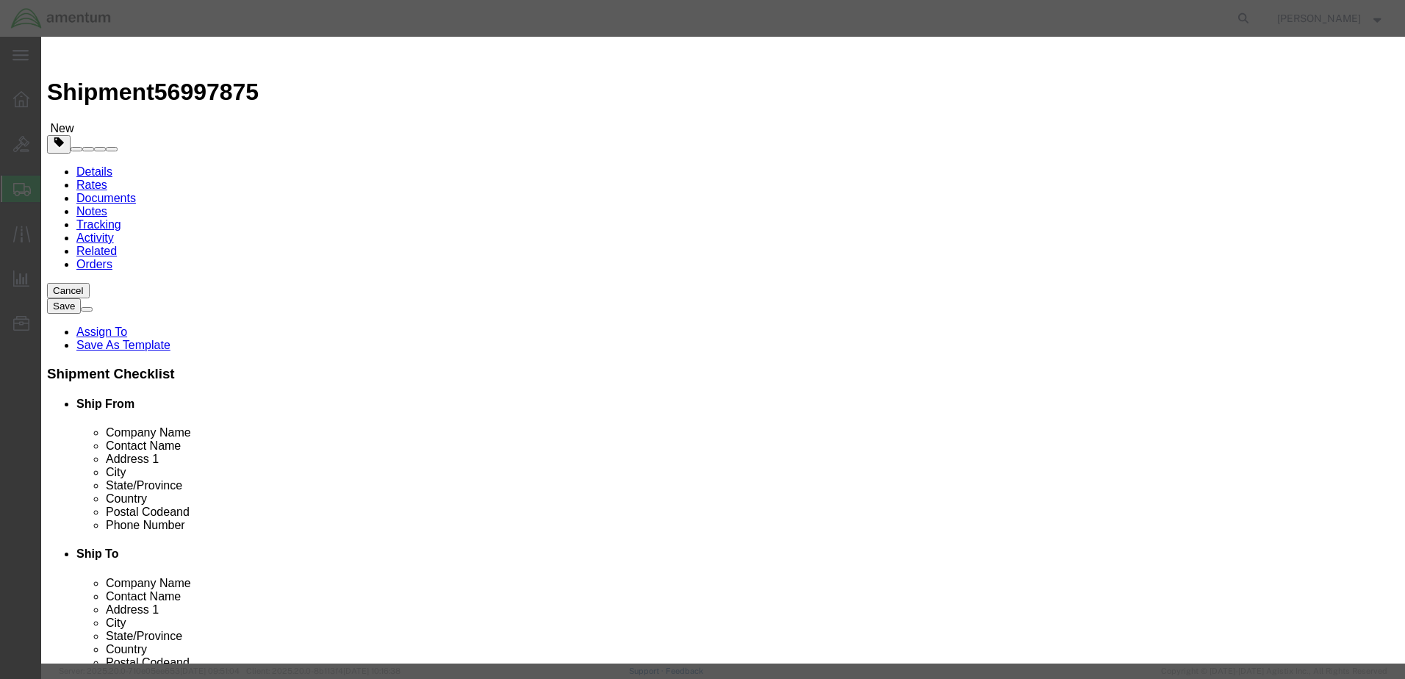
click input "text"
type input "STICKER"
click div "Product Name STICKER STICKER Name: Die Cut Full Color Sticker Sku: Die Cut Full…"
drag, startPoint x: 436, startPoint y: 138, endPoint x: 420, endPoint y: 139, distance: 16.9
click div "0"
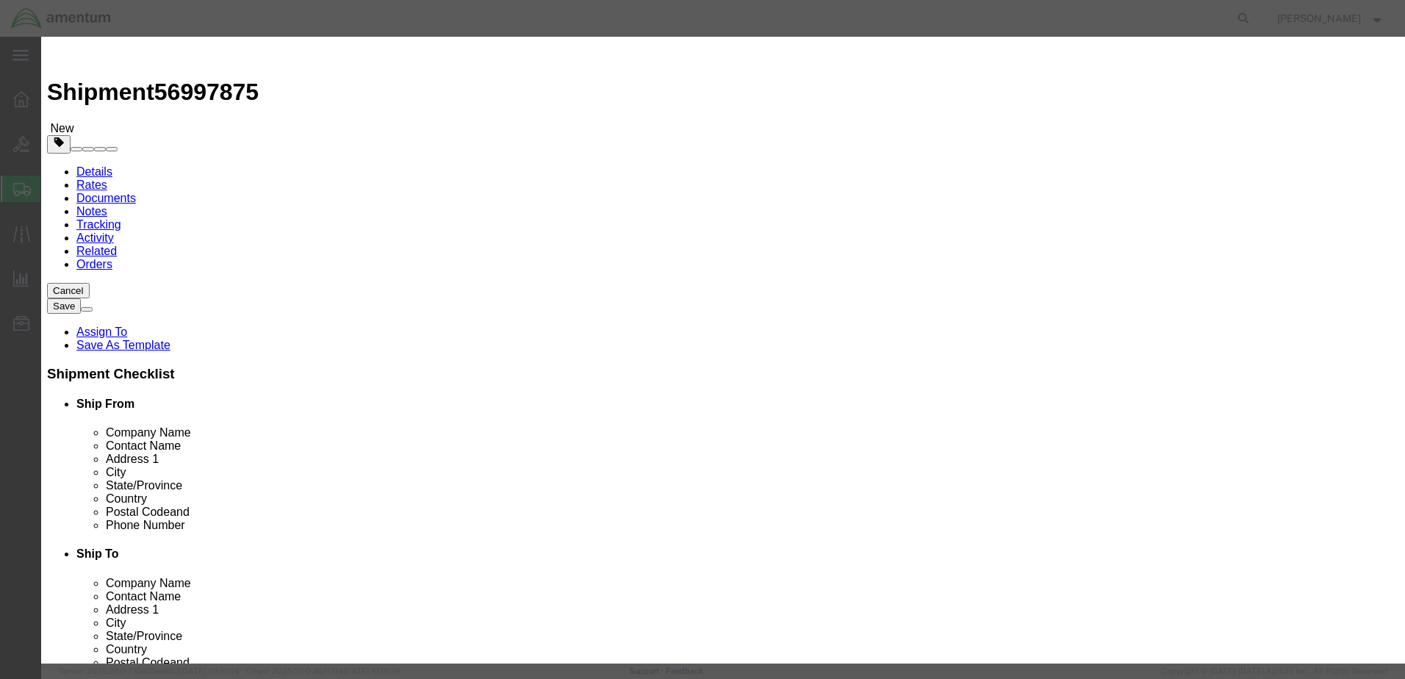
type input "1"
click div "Product Name STICKER STICKER Pieces 1 Select Bag Barrels 100Board Feet Bottle B…"
click input "text"
type input "25"
click button "Save & Close"
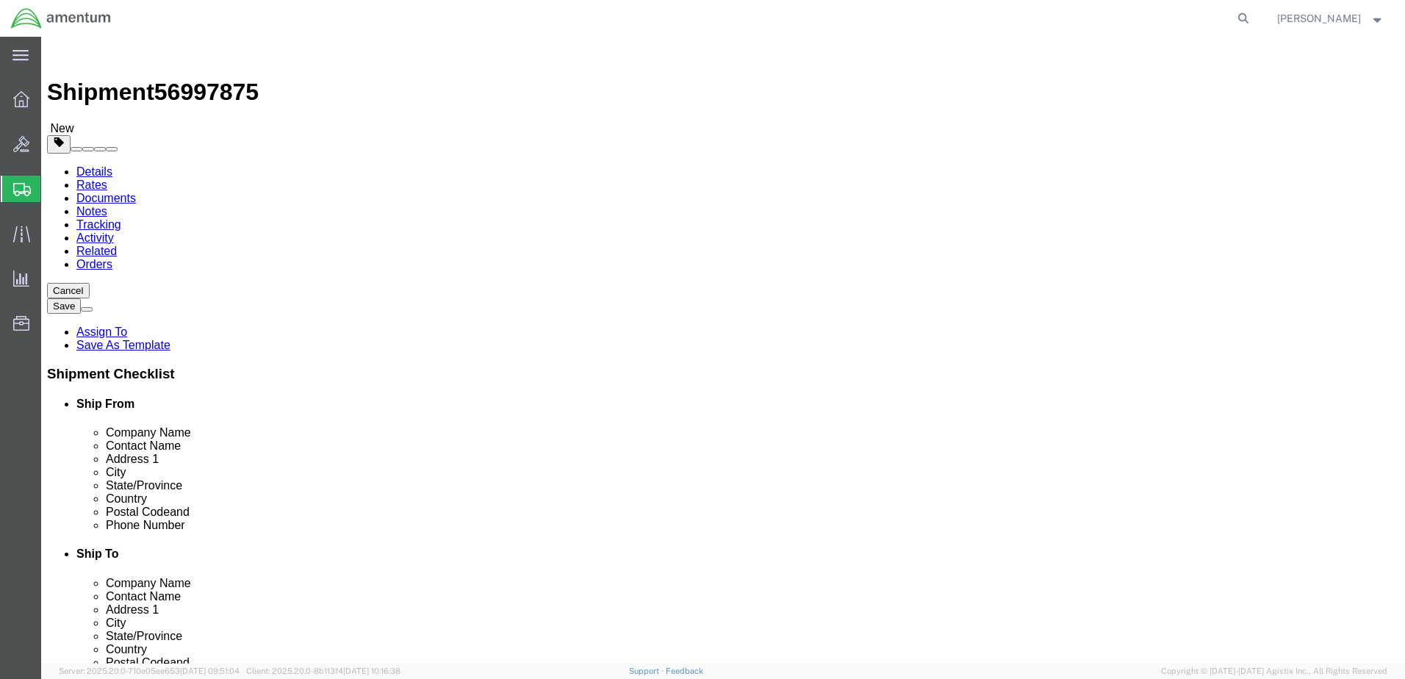
click button "Rate Shipment"
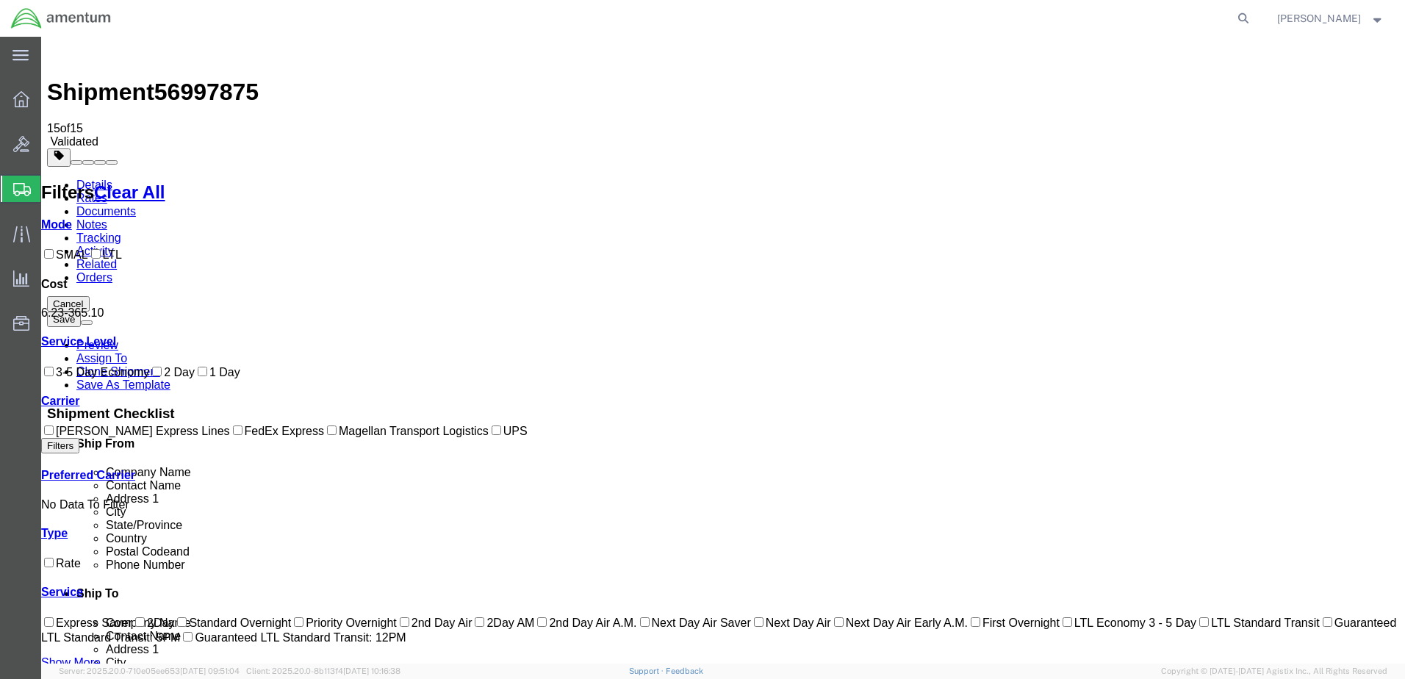
checkbox input "true"
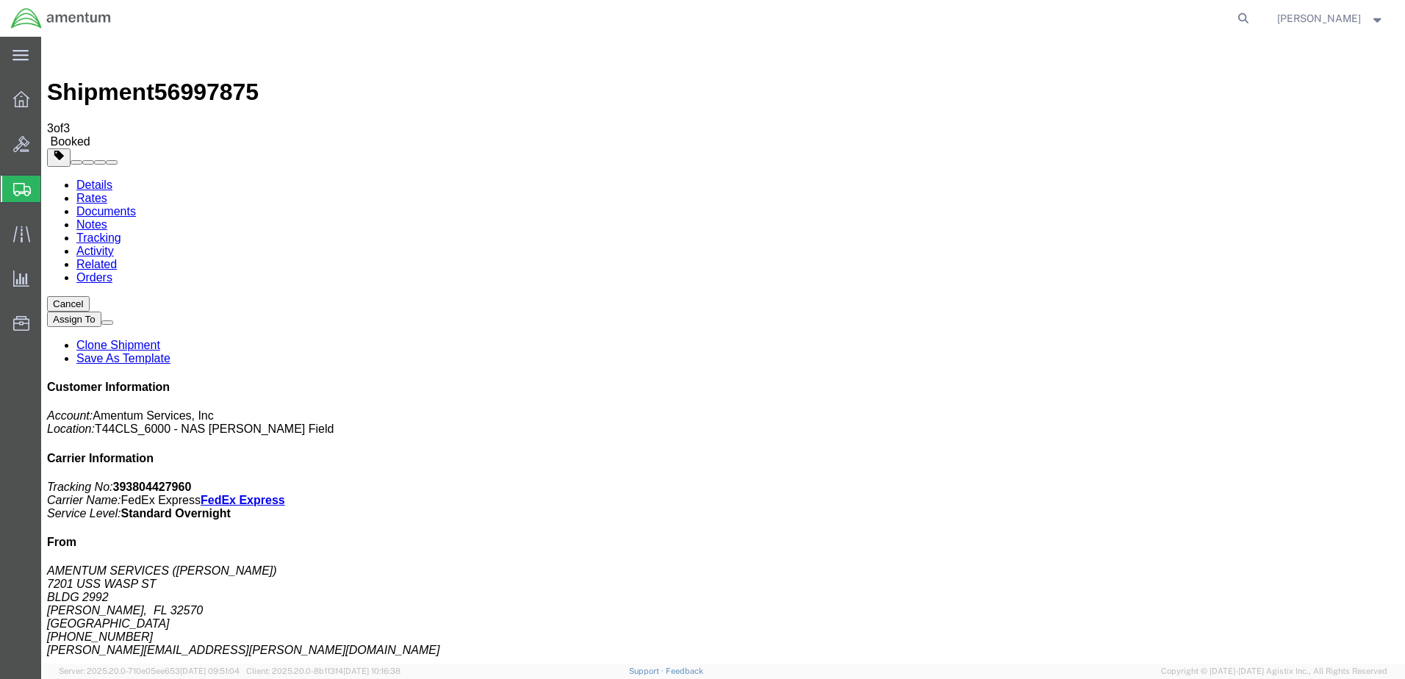
drag, startPoint x: 143, startPoint y: 237, endPoint x: 858, endPoint y: 437, distance: 743.1
click at [0, 0] on span "Create Shipment" at bounding box center [0, 0] width 0 height 0
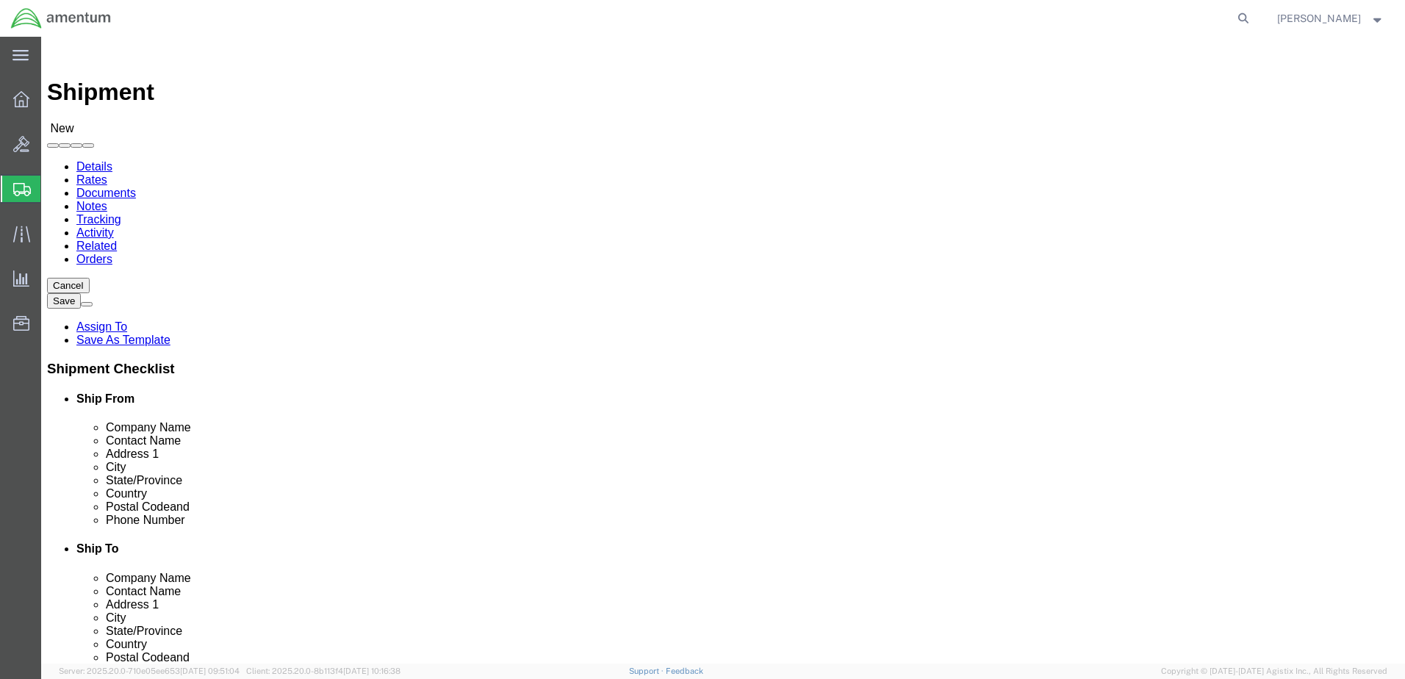
click input "text"
type input "[PERSON_NAME]"
click p "- AMENTUM SERVICES - ([PERSON_NAME]) [STREET_ADDRESS][PERSON_NAME]"
select select "FL"
type input "[PERSON_NAME]"
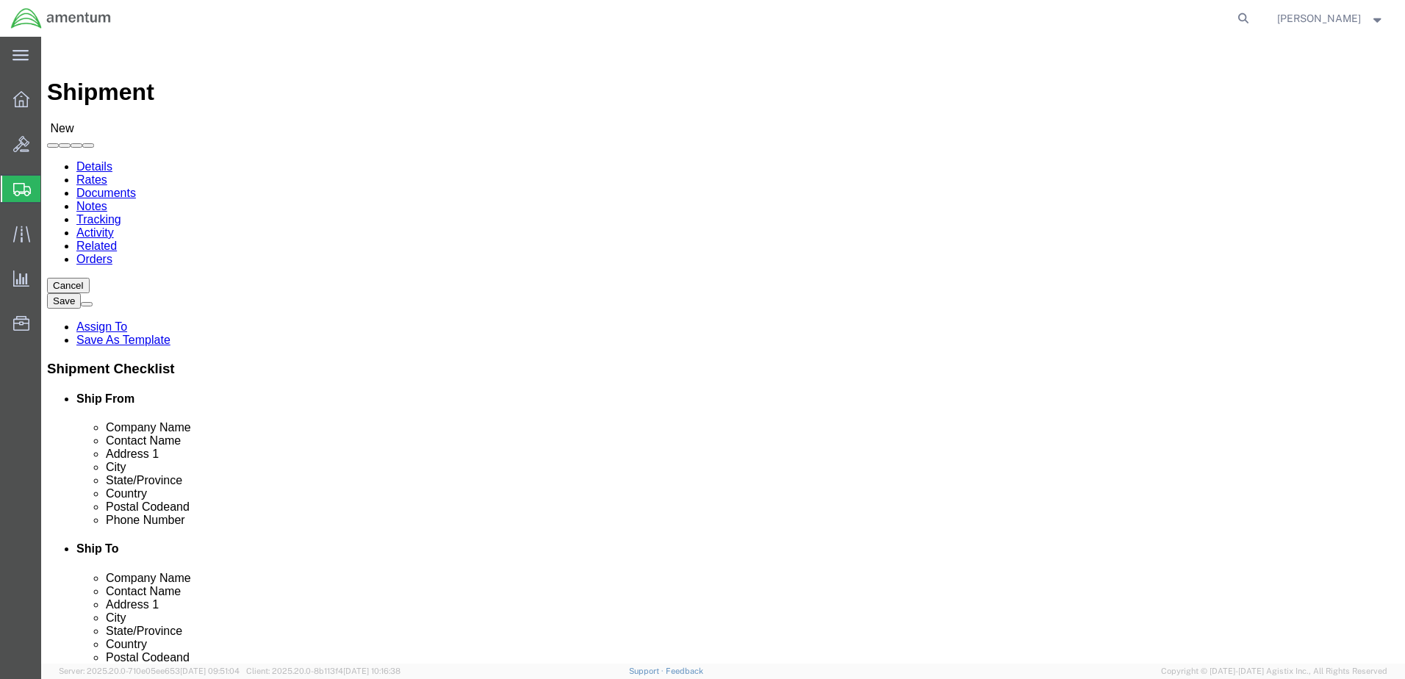
click input "text"
type input "QU"
click p "- Amentum Services - ([PERSON_NAME]) [STREET_ADDRESS][PERSON_NAME] HANGAR 1 ROO…"
select select "CA"
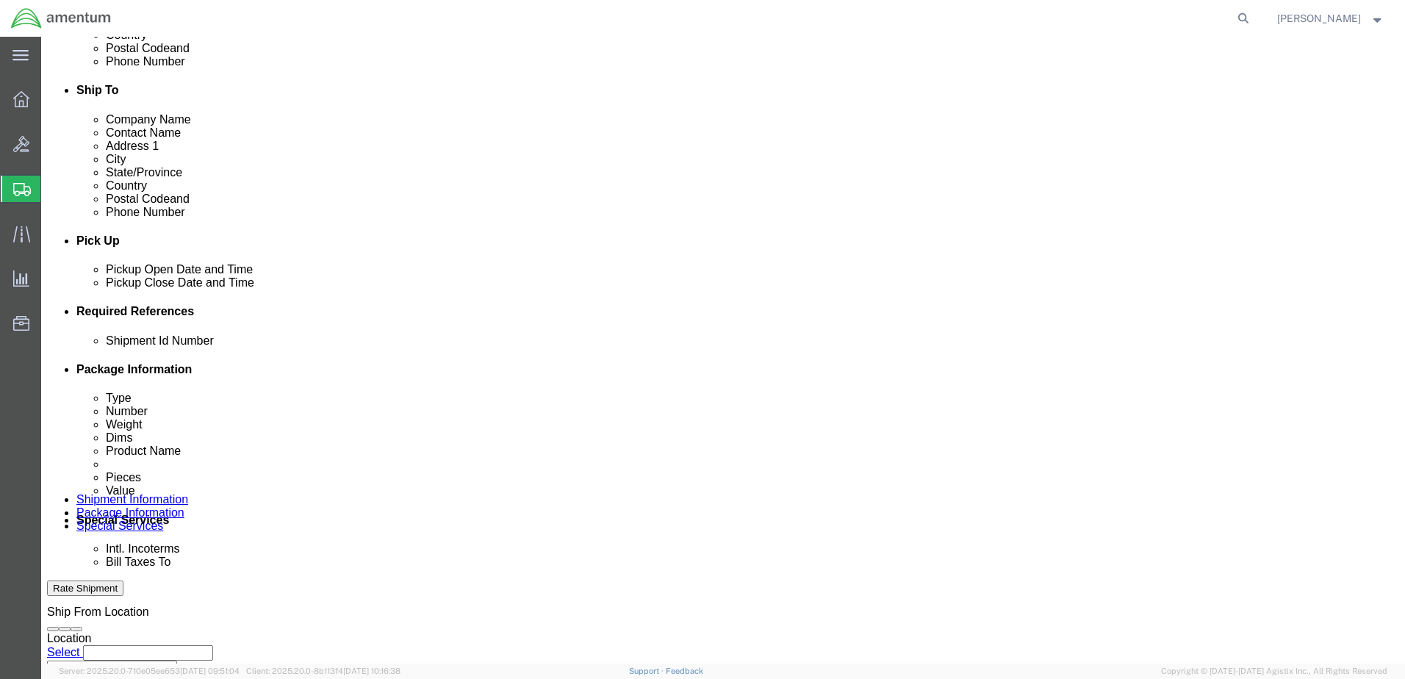
scroll to position [514, 0]
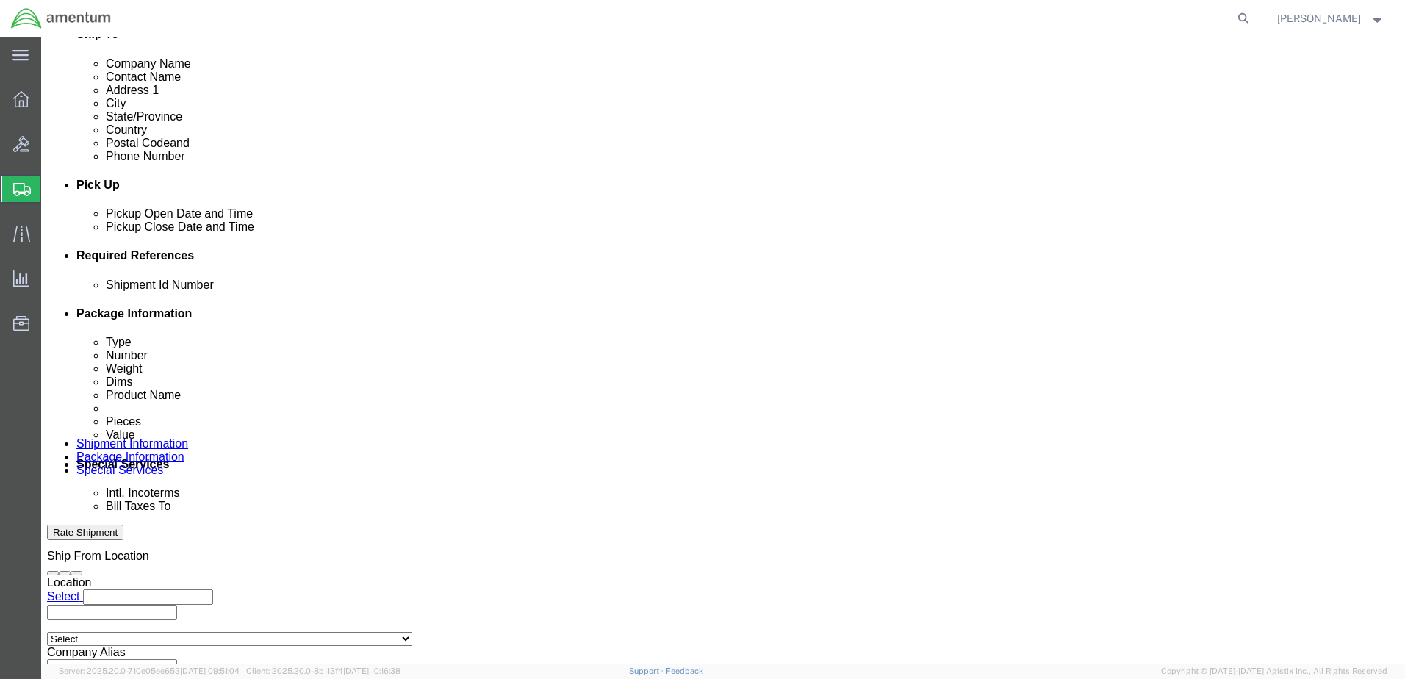
type input "[PERSON_NAME]"
click button "Add reference"
click div
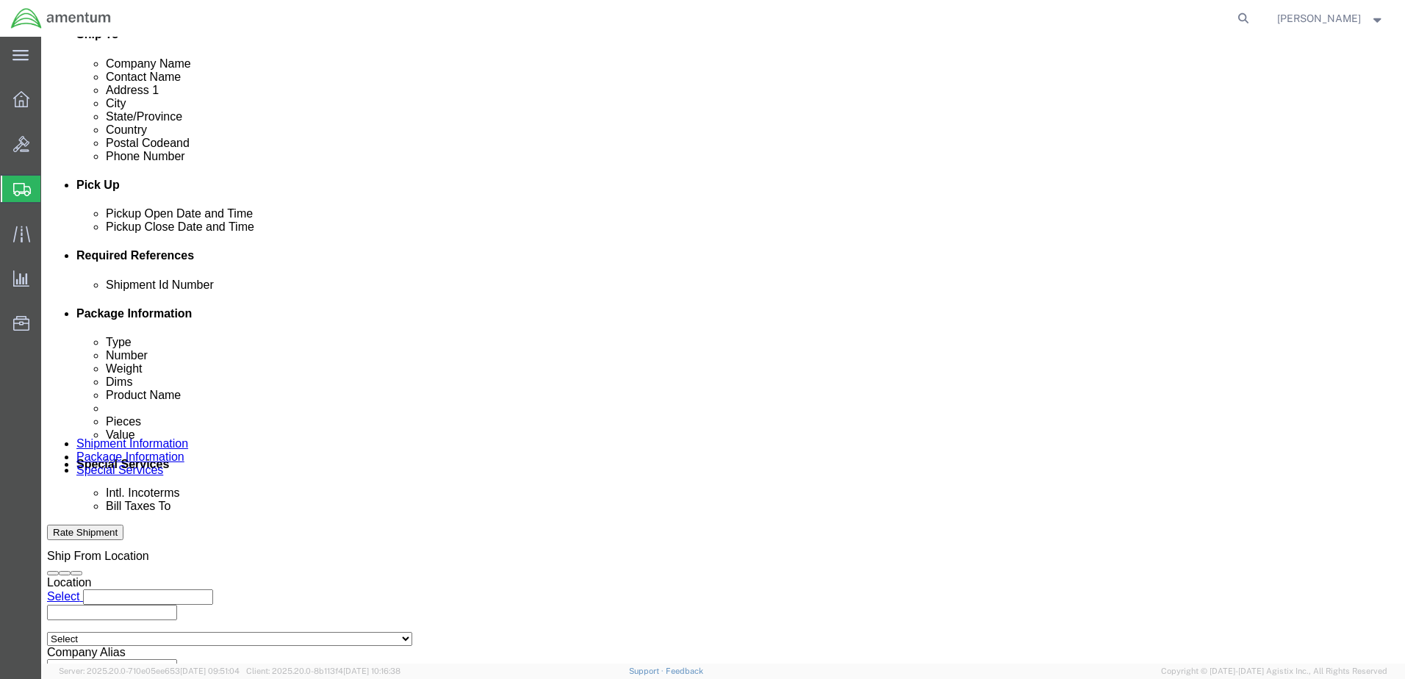
click input "4:00 PM"
type input "7:00 AM"
click button "Apply"
click div
type input "3:00 PM"
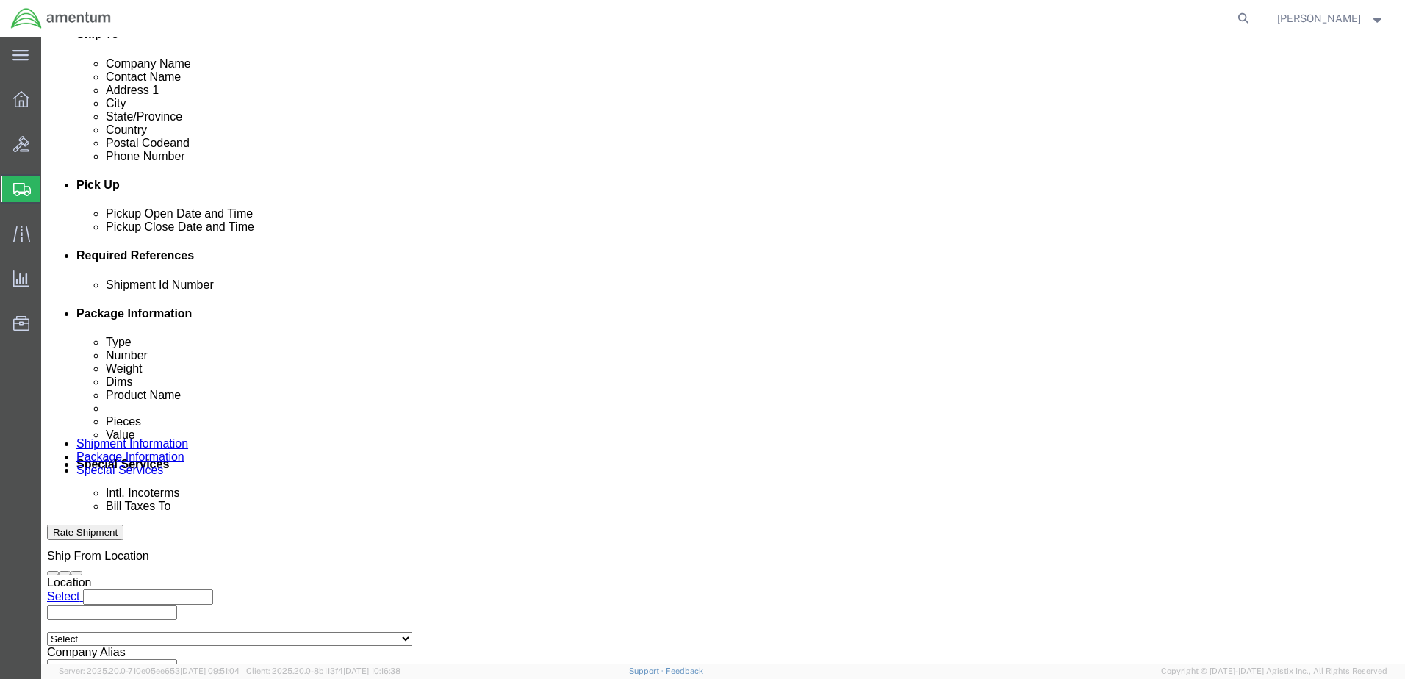
click button "Apply"
click select "Select Account Type Activity ID Airline Appointment Number ASN Batch Request # …"
select select "DEPT"
click select "Select Account Type Activity ID Airline Appointment Number ASN Batch Request # …"
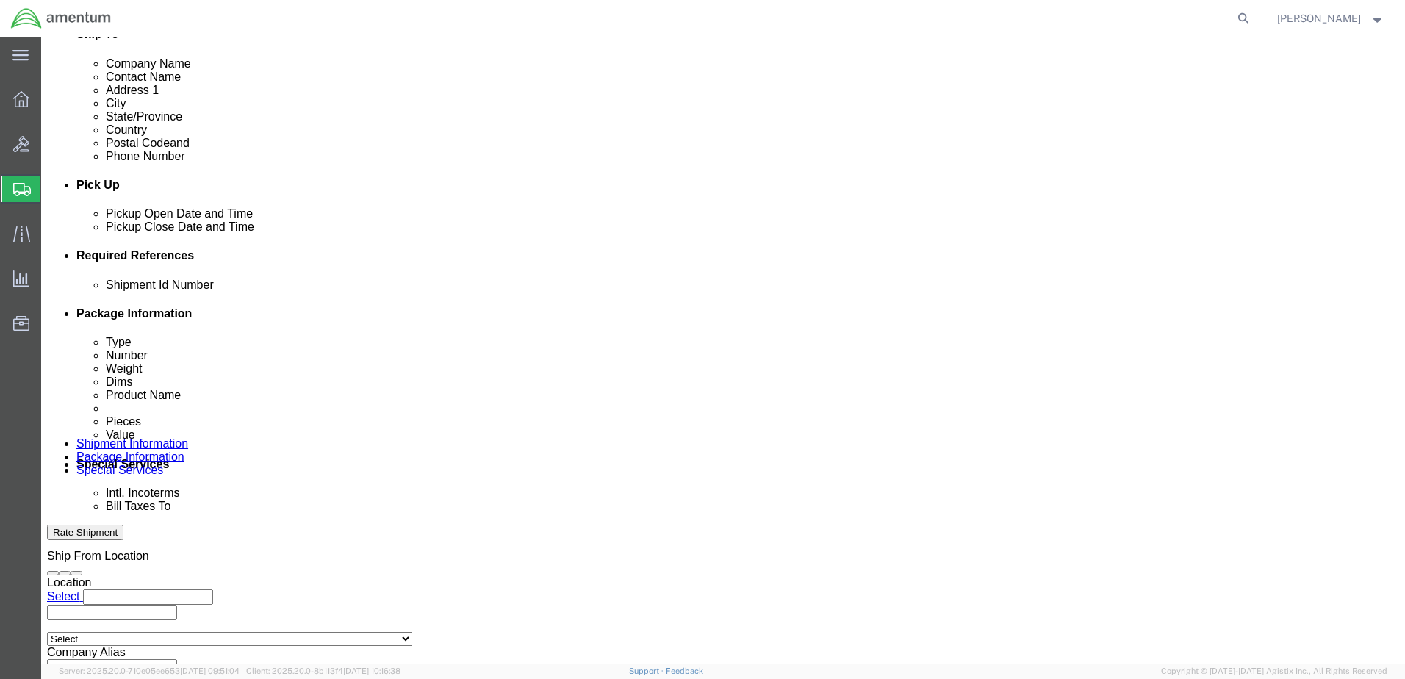
select select "PROJNUM"
click select "Select Account Type Activity ID Airline Appointment Number ASN Batch Request # …"
select select "PCKSLIP"
click select "Select Account Type Activity ID Airline Appointment Number ASN Batch Request # …"
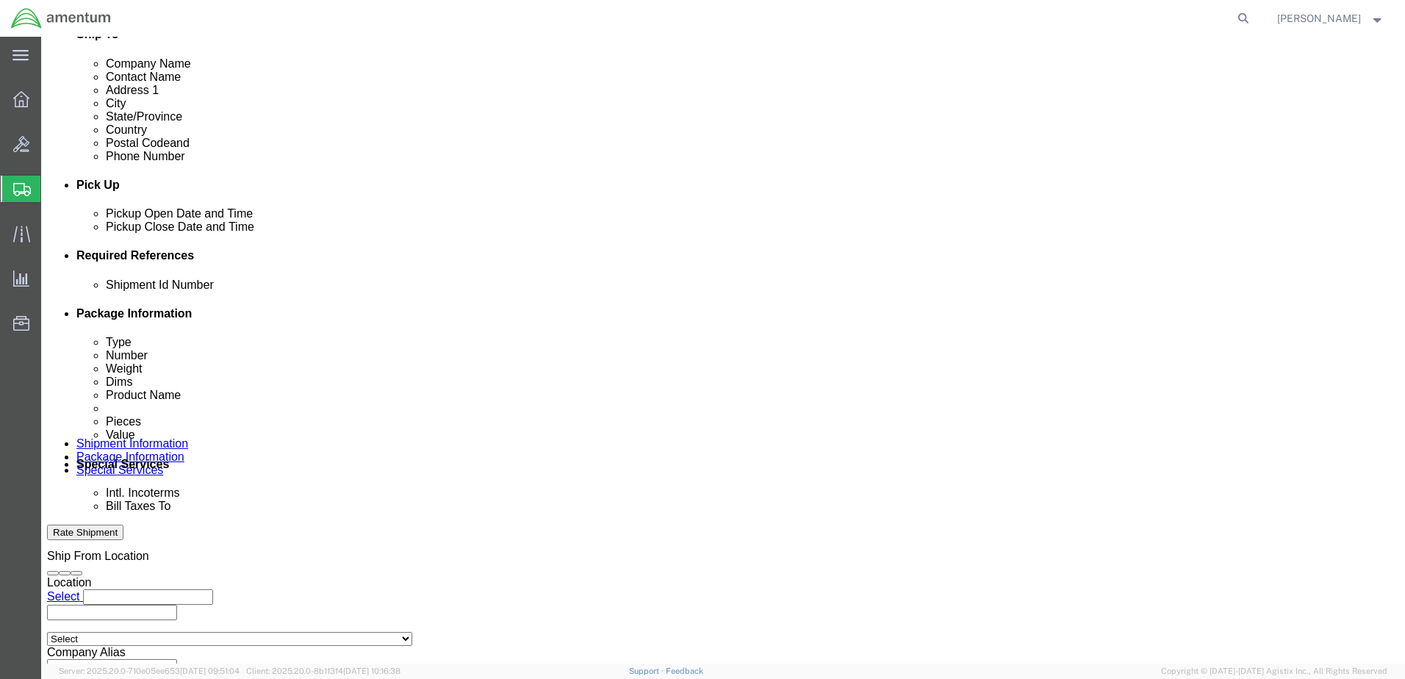
click input "text"
type input "6000"
click input "text"
type input "T44"
click input "text"
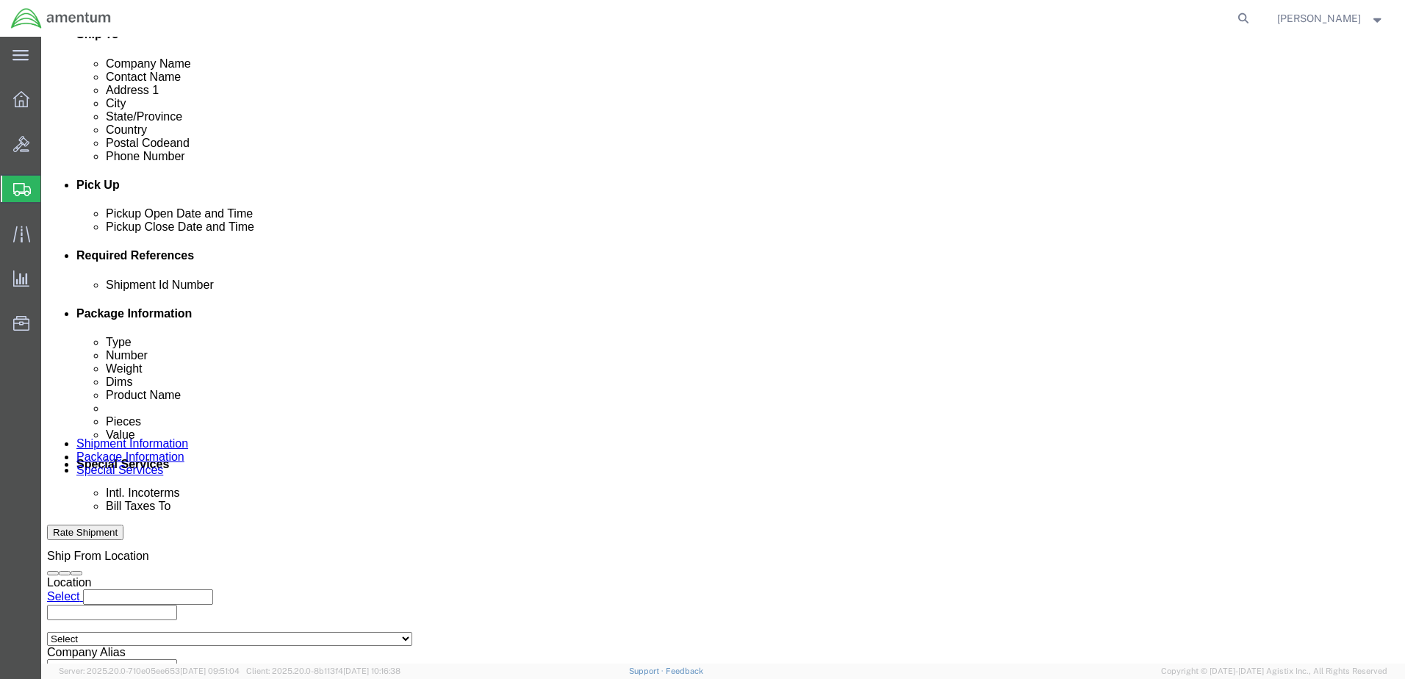
scroll to position [0, 21]
type input "6097.5.034.02.C.FU.0.23L.E00"
click input "text"
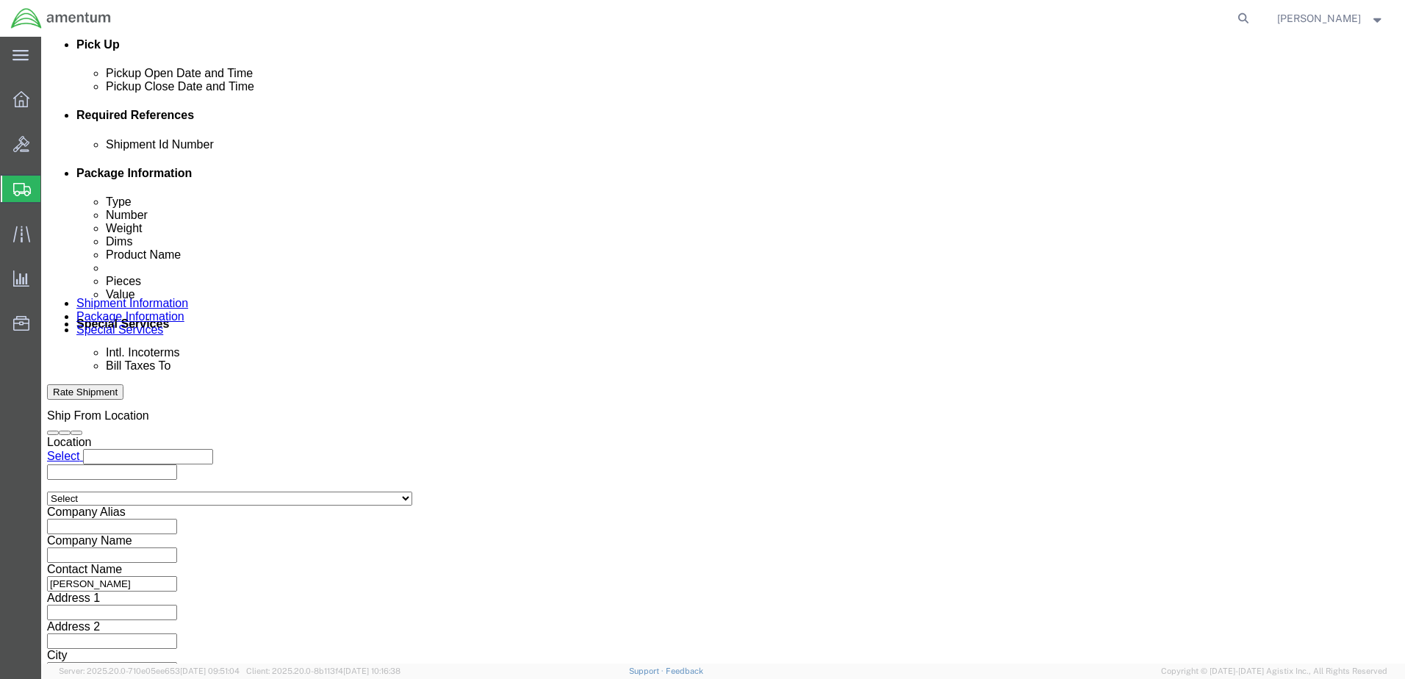
scroll to position [663, 0]
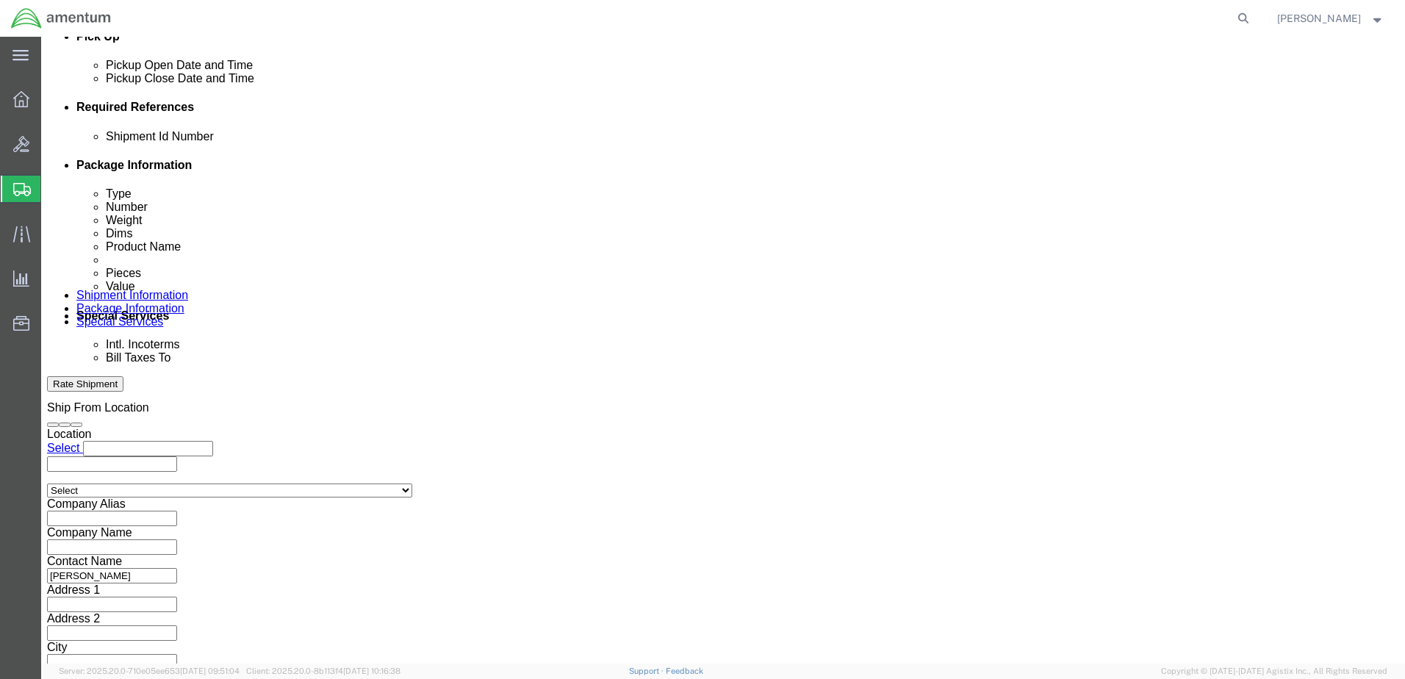
type input "157353"
click button "Continue"
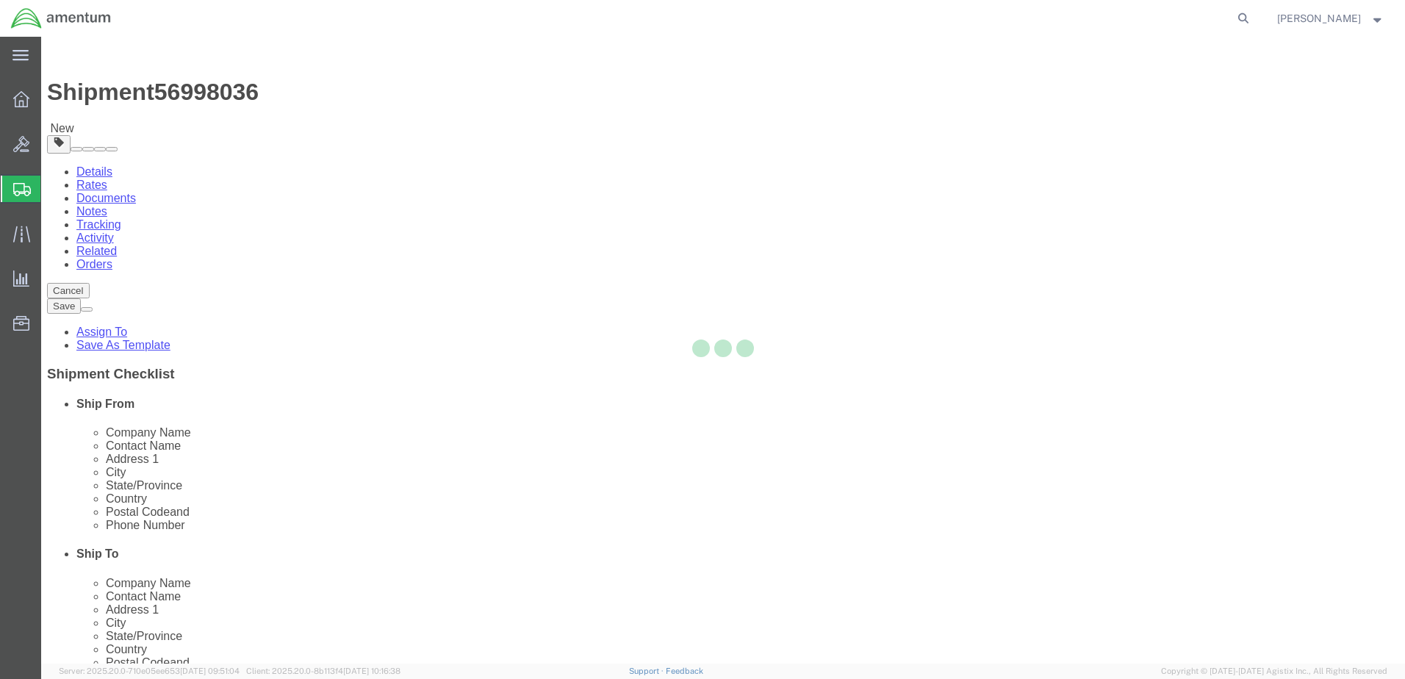
select select "CBOX"
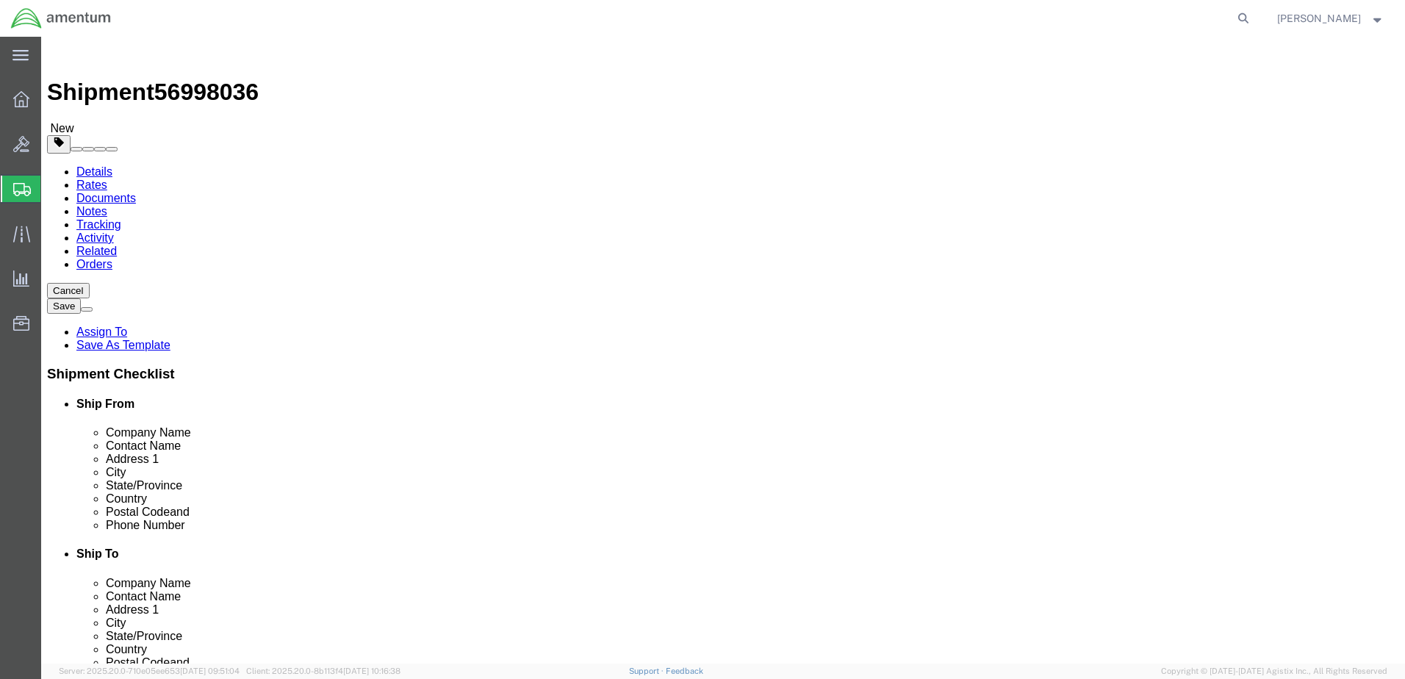
click input "text"
type input "12"
click input "0.00"
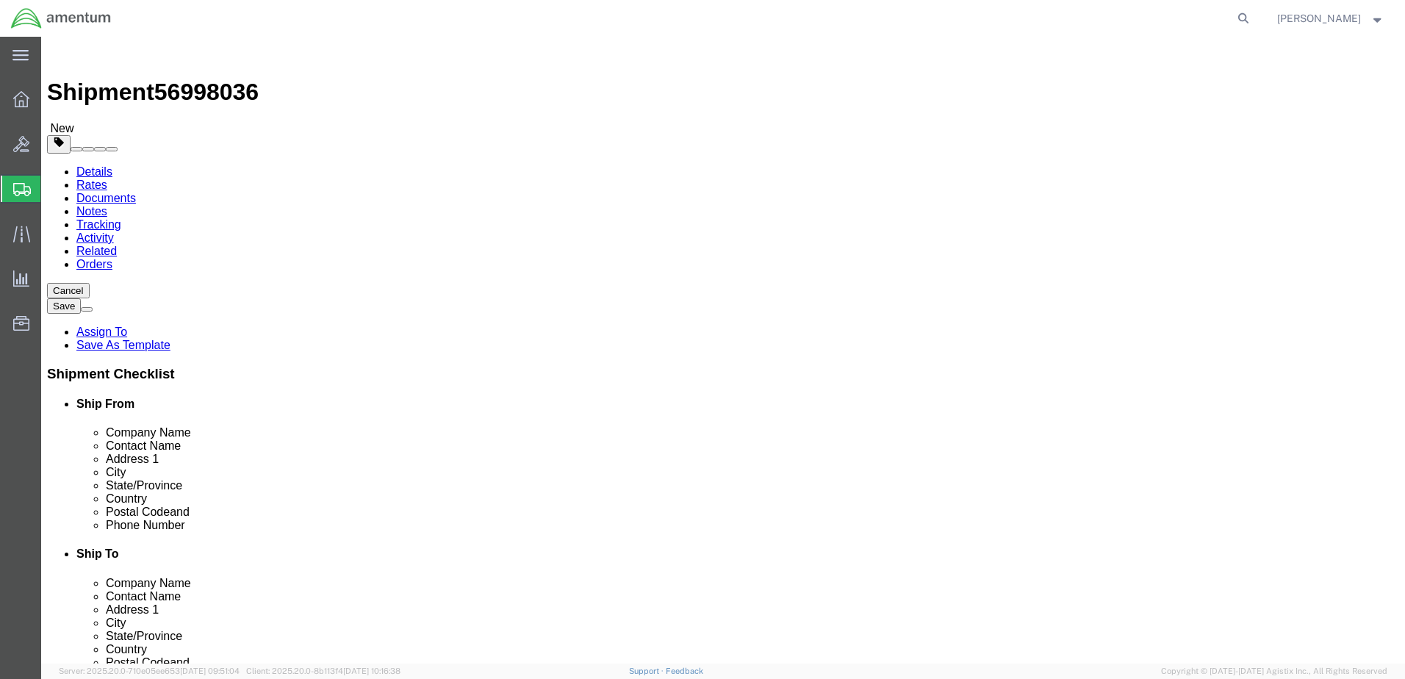
type input "8.00"
click link "Add Content"
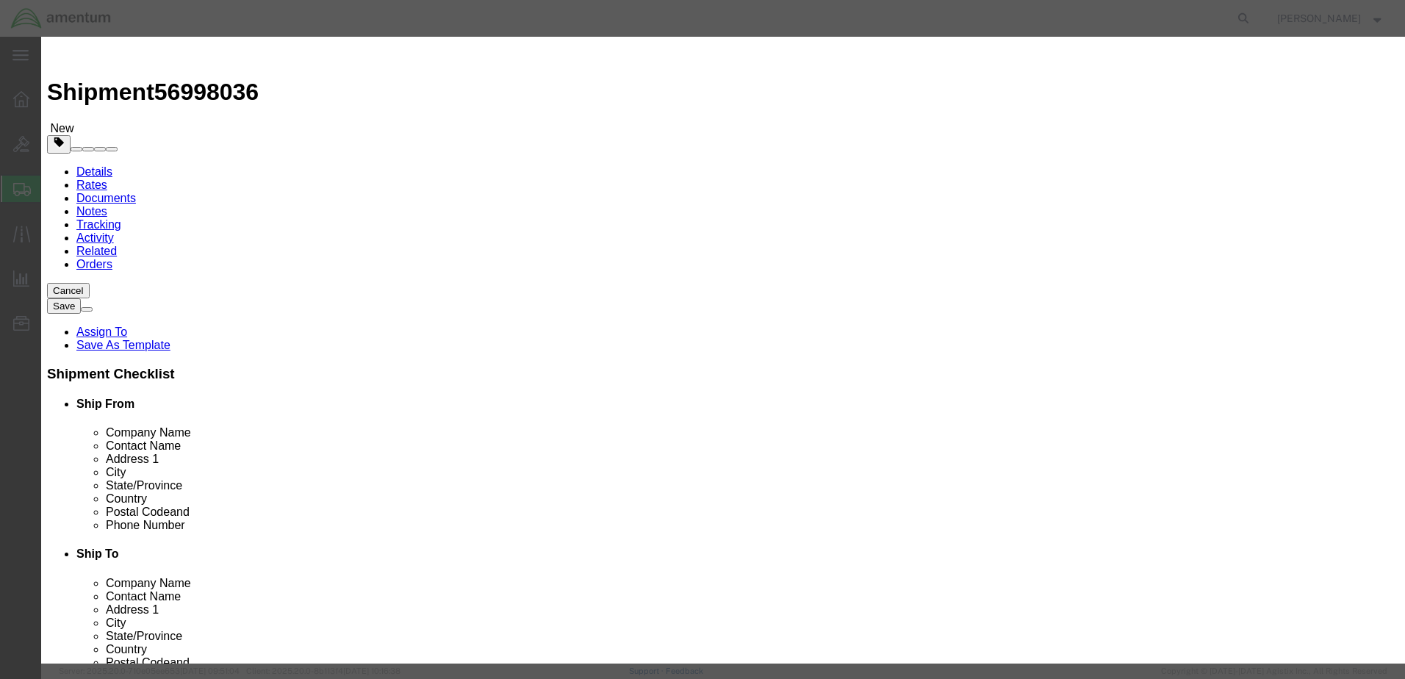
click input "text"
type input "A/C PARTS"
drag, startPoint x: 439, startPoint y: 136, endPoint x: 414, endPoint y: 147, distance: 28.0
click div "Pieces 0 Select Bag Barrels 100Board Feet Bottle Box Blister Pack Carats Can Ca…"
type input "4"
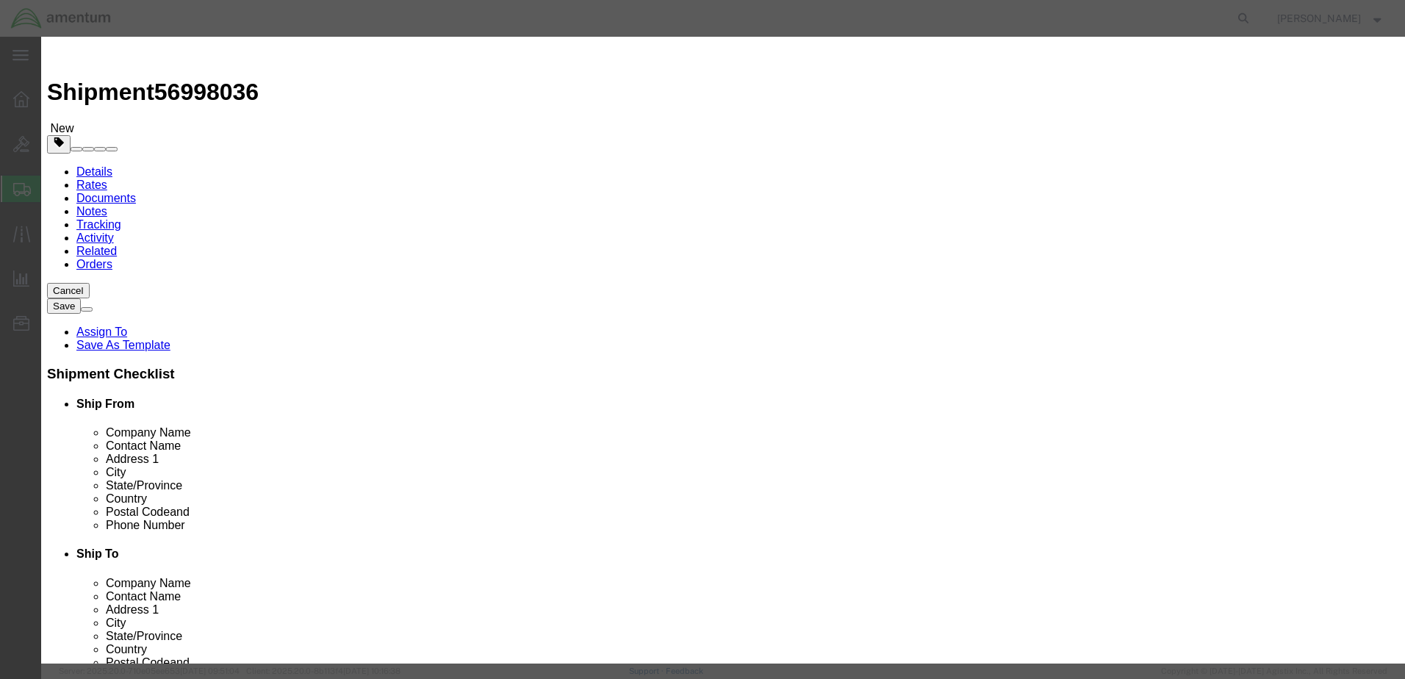
click input "text"
type input "10000"
click div "Save & Add Another Save & Close Close"
click button "Save & Close"
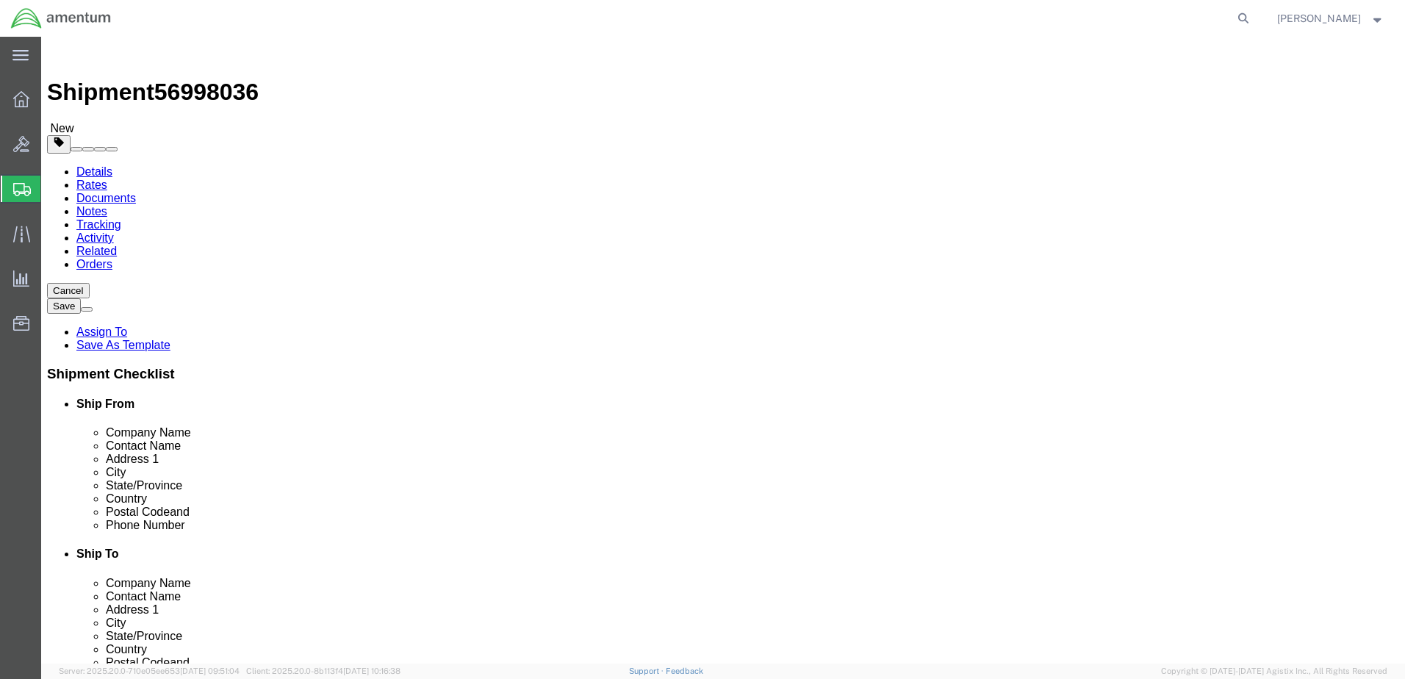
click button "Rate Shipment"
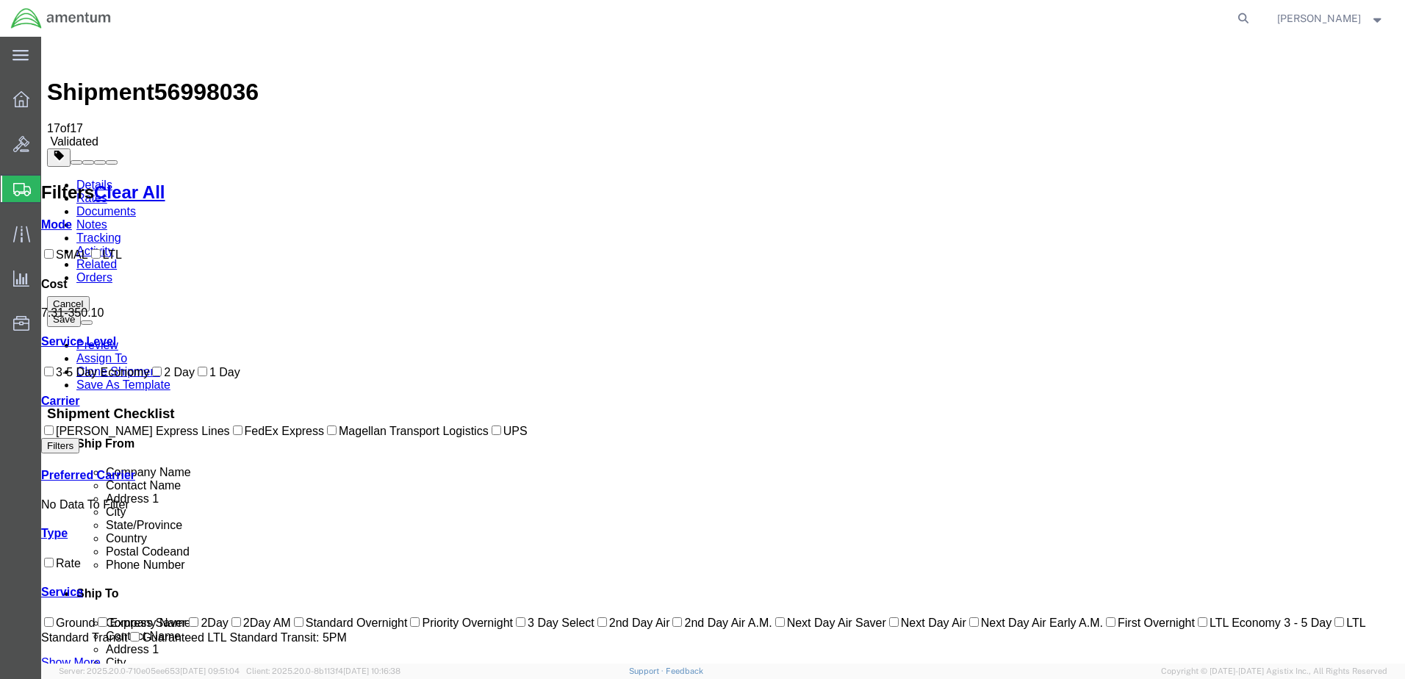
checkbox input "true"
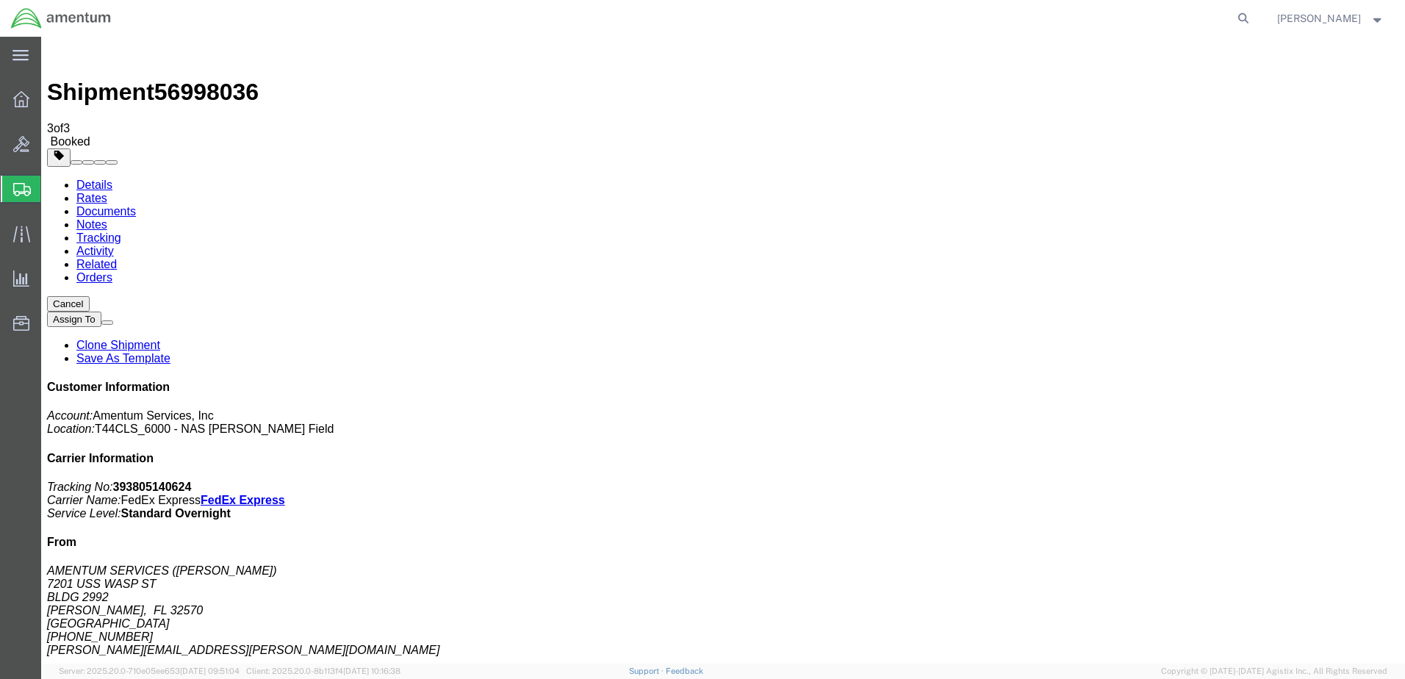
drag, startPoint x: 1374, startPoint y: 38, endPoint x: 1404, endPoint y: 64, distance: 39.6
